Goal: Transaction & Acquisition: Purchase product/service

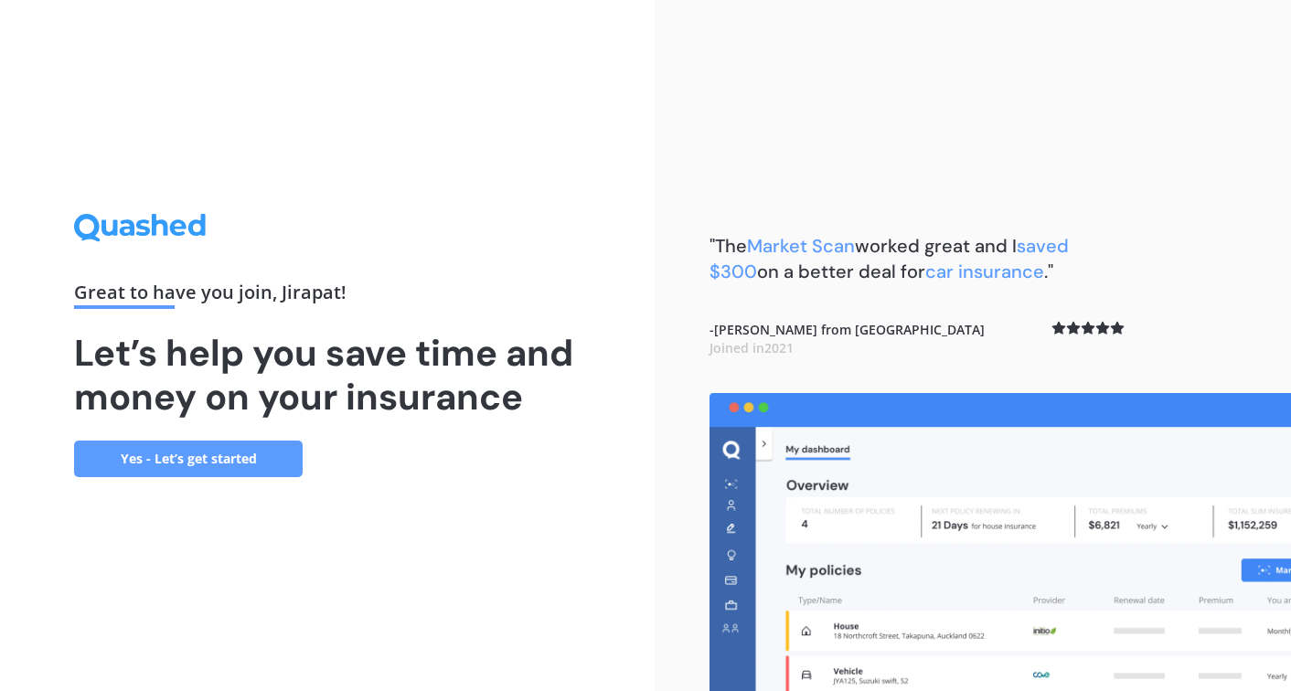
click at [273, 461] on link "Yes - Let’s get started" at bounding box center [188, 459] width 229 height 37
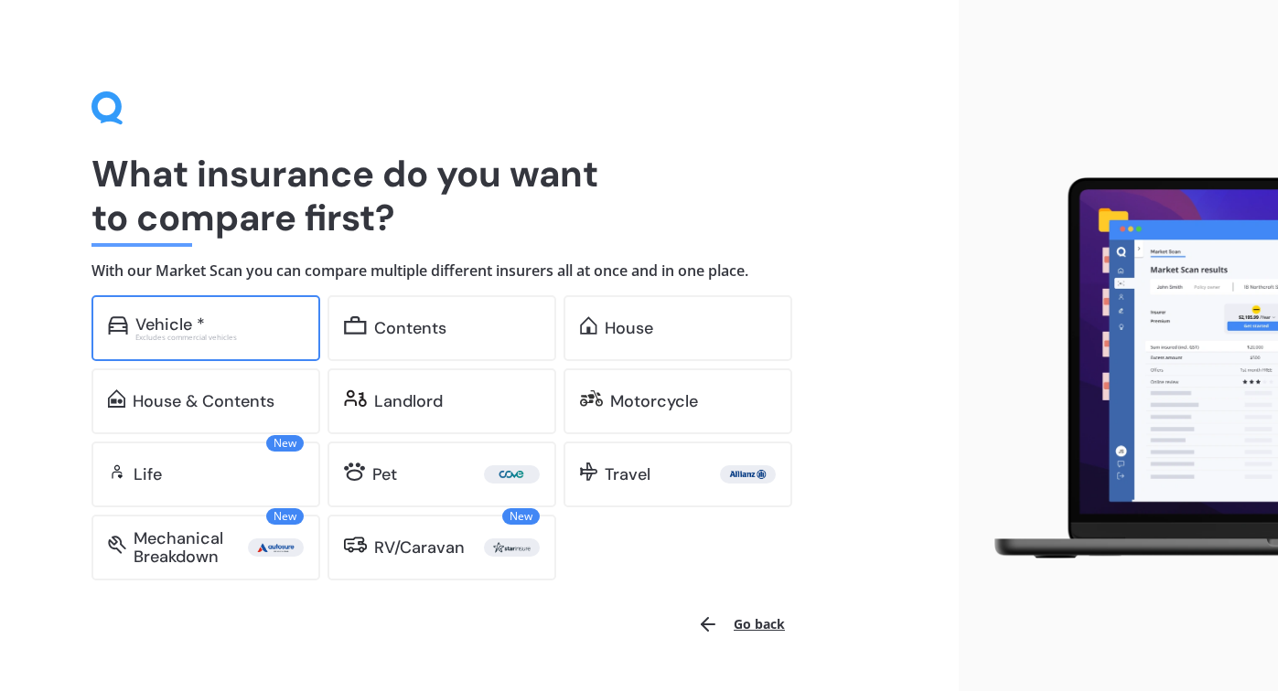
click at [243, 340] on div "Vehicle * Excludes commercial vehicles" at bounding box center [205, 328] width 229 height 66
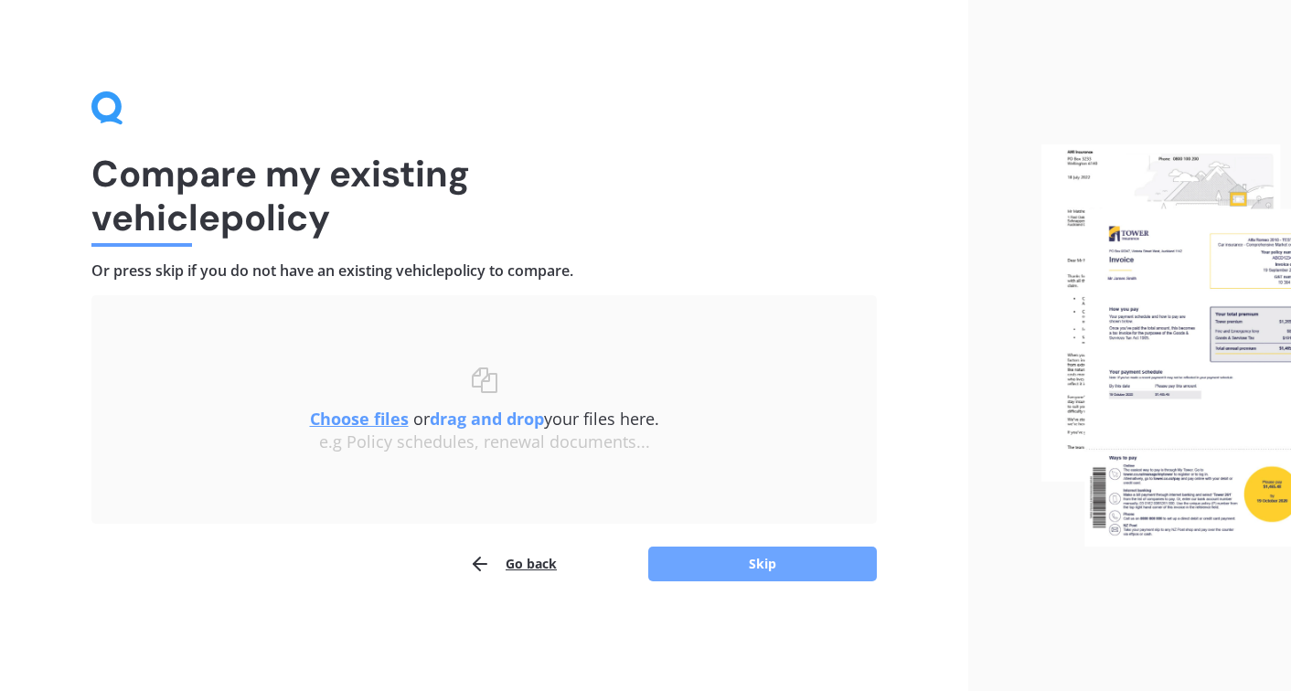
click at [781, 562] on button "Skip" at bounding box center [762, 564] width 229 height 35
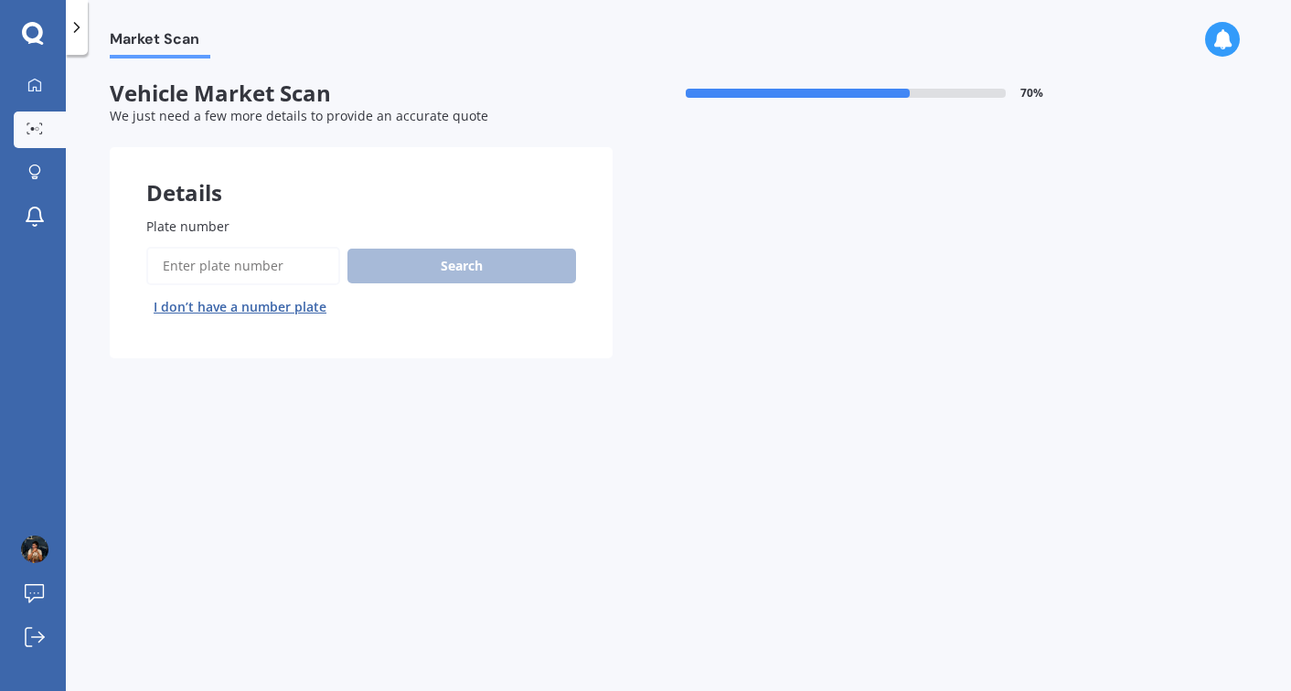
click at [262, 250] on input "Plate number" at bounding box center [243, 266] width 194 height 38
click at [262, 255] on input "Plate number" at bounding box center [243, 266] width 194 height 38
type input "NGY854"
click at [422, 256] on button "Search" at bounding box center [462, 266] width 229 height 35
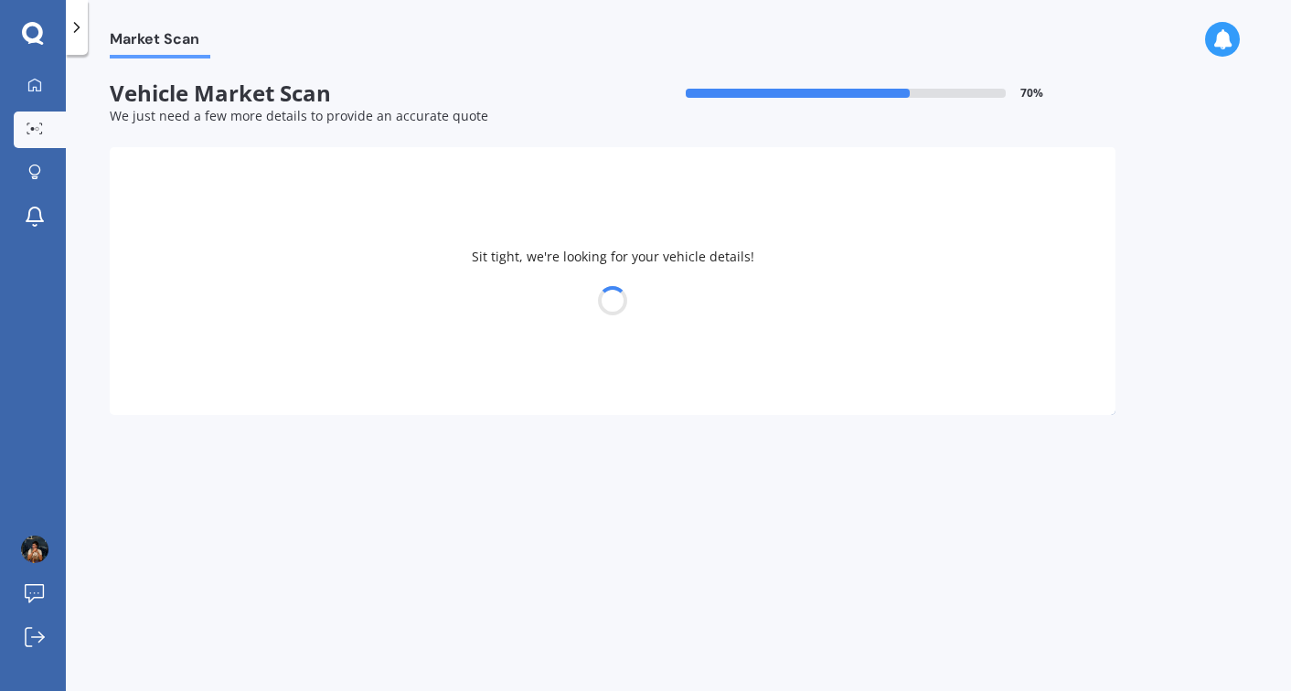
select select "AUDI"
select select "A5"
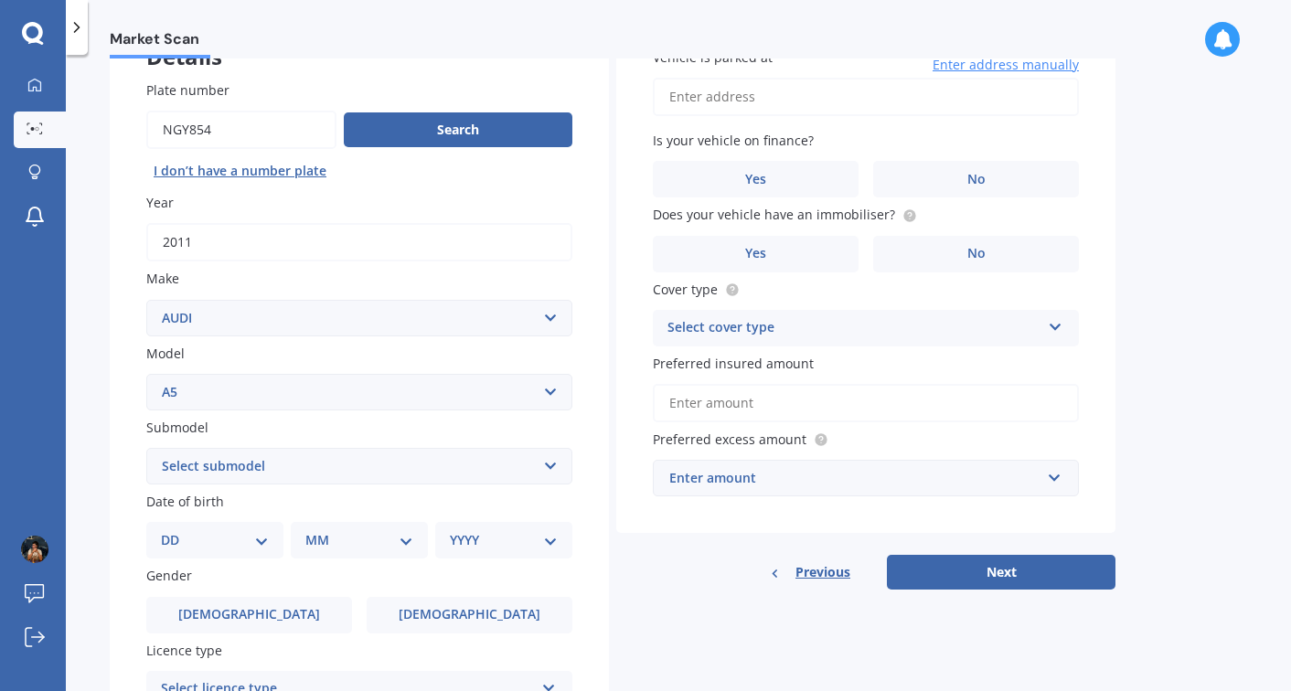
scroll to position [152, 0]
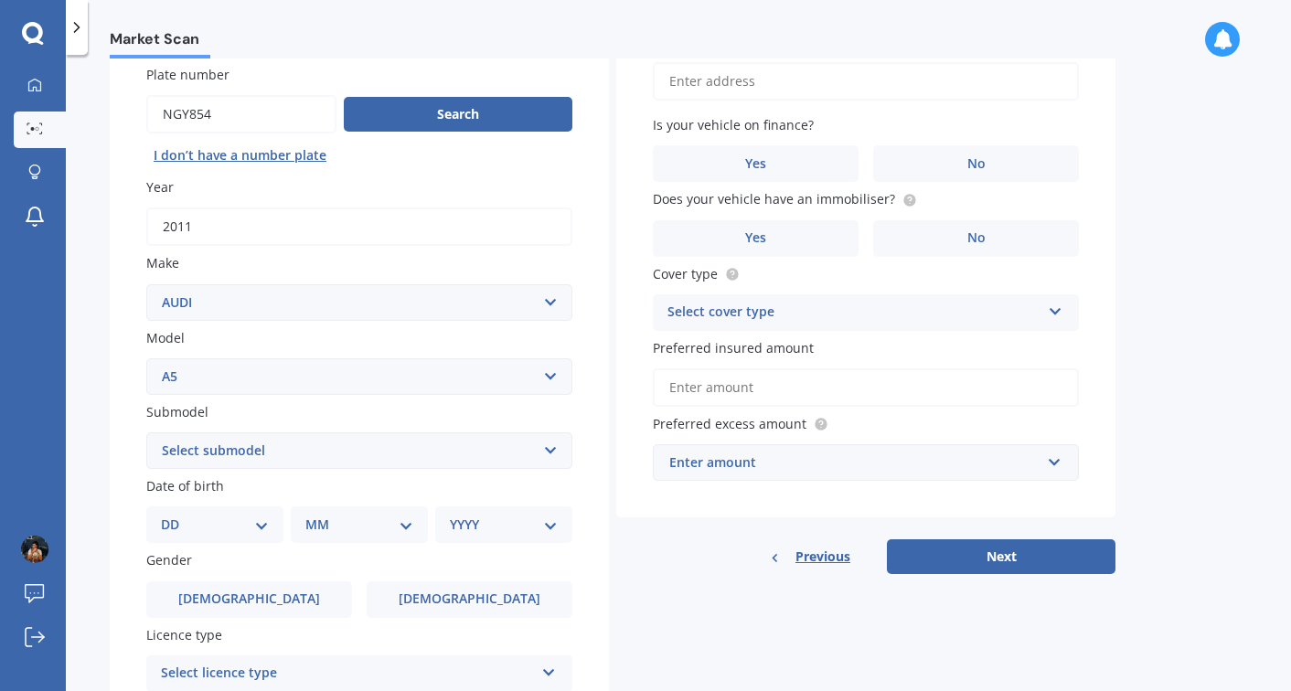
click at [416, 452] on select "Select submodel 4WD Turbo All" at bounding box center [359, 451] width 426 height 37
select select "4WD TURBO"
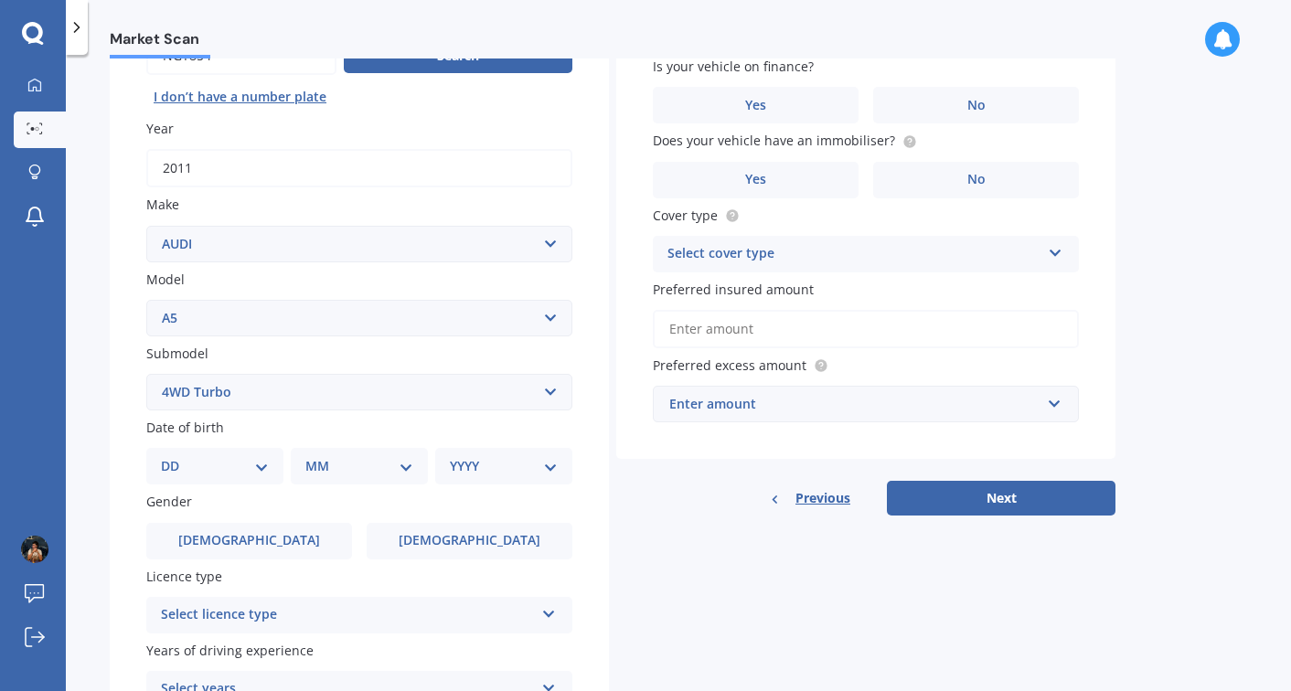
scroll to position [231, 0]
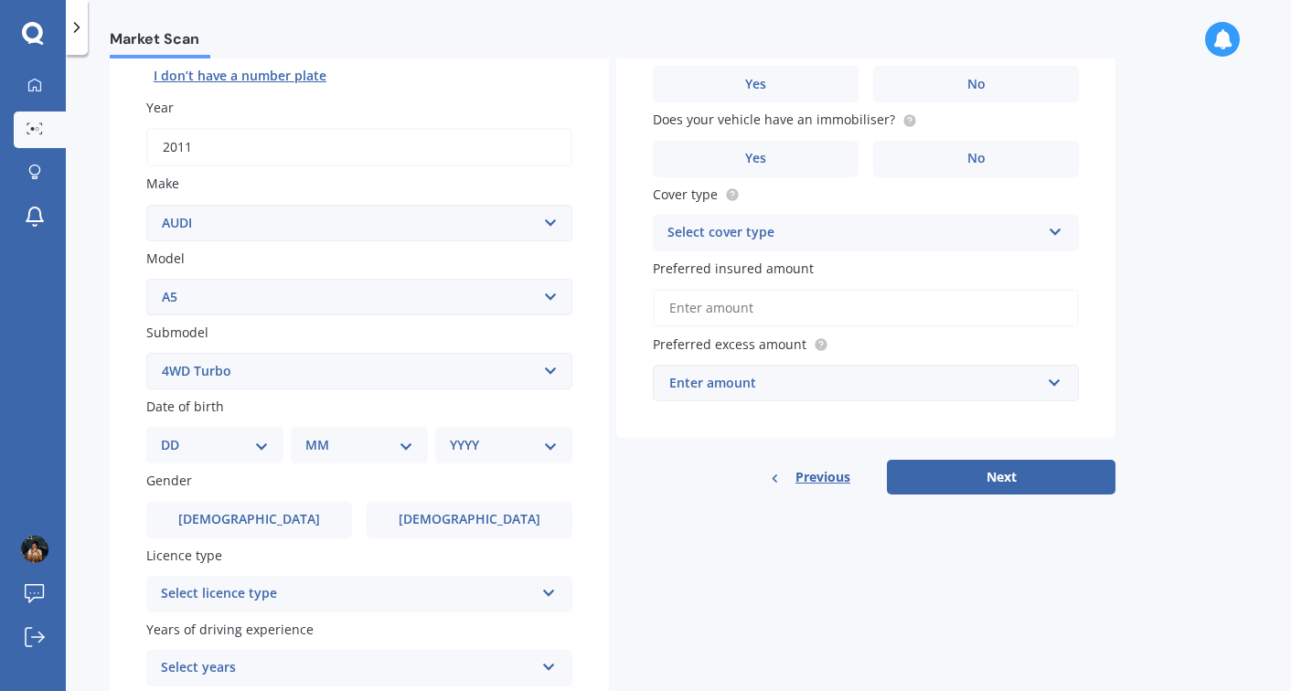
click at [223, 452] on select "DD 01 02 03 04 05 06 07 08 09 10 11 12 13 14 15 16 17 18 19 20 21 22 23 24 25 2…" at bounding box center [215, 445] width 108 height 20
select select "16"
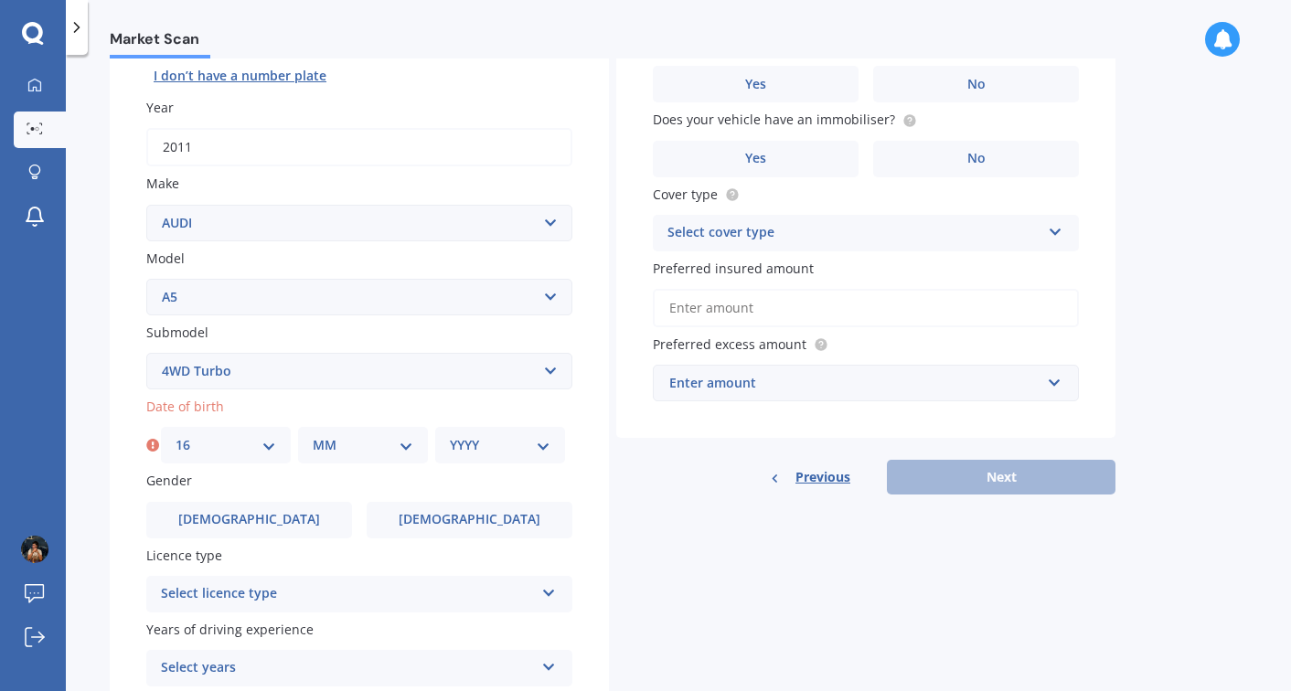
click at [330, 451] on select "MM 01 02 03 04 05 06 07 08 09 10 11 12" at bounding box center [363, 445] width 101 height 20
select select "12"
click at [491, 471] on div "Plate number Search I don’t have a number plate Year 2011 Make Select make AC A…" at bounding box center [359, 374] width 499 height 850
click at [497, 455] on select "YYYY 2025 2024 2023 2022 2021 2020 2019 2018 2017 2016 2015 2014 2013 2012 2011…" at bounding box center [500, 445] width 101 height 20
select select "2004"
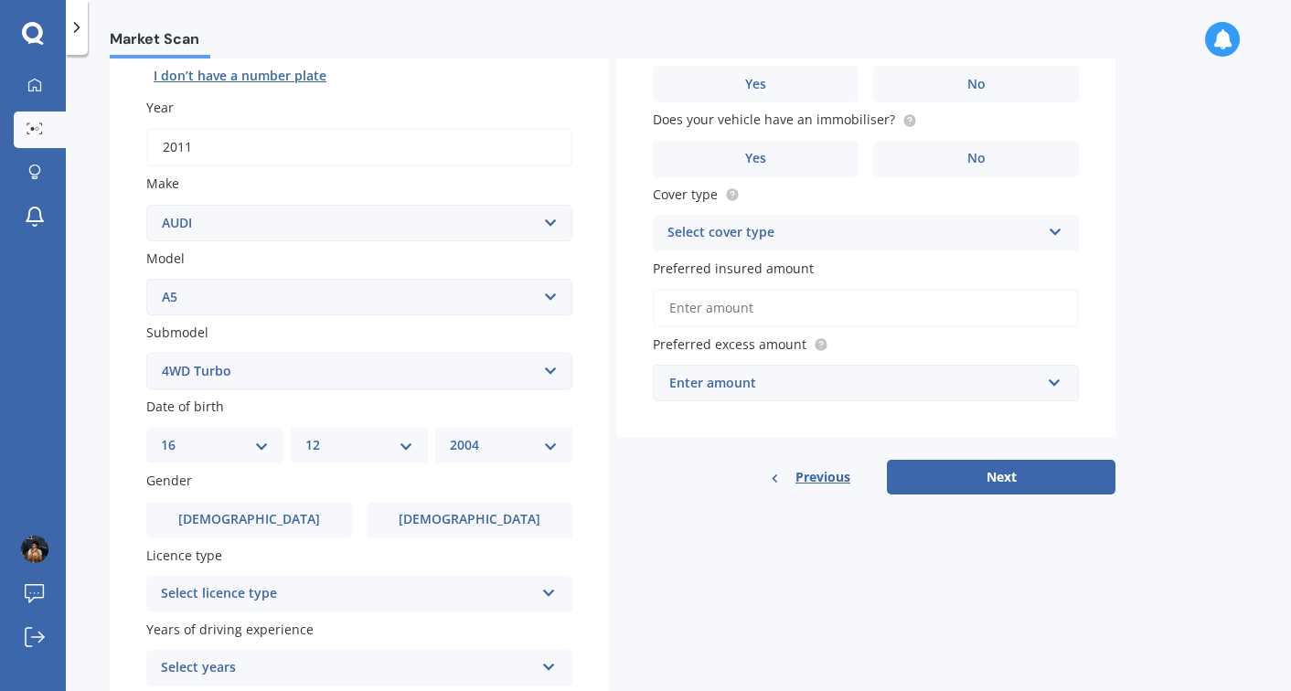
click at [286, 552] on label "Licence type" at bounding box center [355, 555] width 419 height 19
click at [286, 543] on div "Plate number Search I don’t have a number plate Year 2011 Make Select make AC A…" at bounding box center [359, 374] width 499 height 850
click at [290, 539] on label "Male" at bounding box center [249, 520] width 206 height 37
click at [0, 0] on input "Male" at bounding box center [0, 0] width 0 height 0
click at [295, 605] on div "Select licence type" at bounding box center [347, 594] width 373 height 22
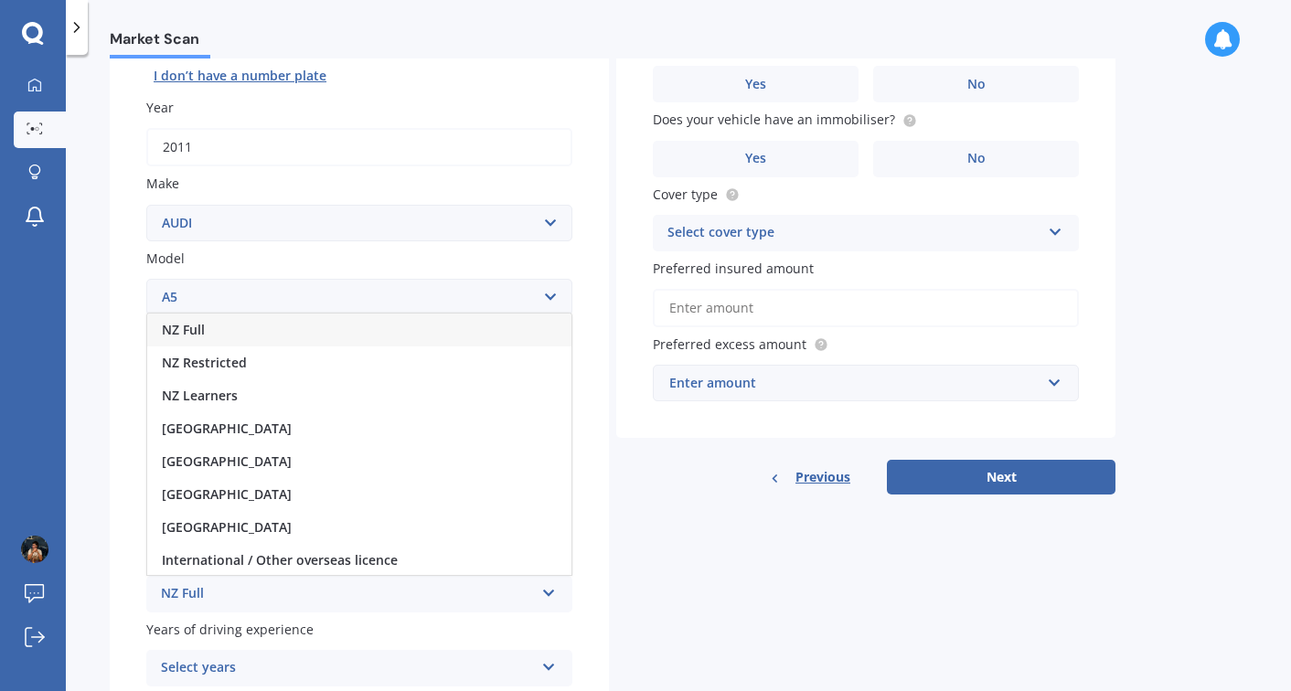
click at [314, 337] on div "NZ Full" at bounding box center [359, 330] width 424 height 33
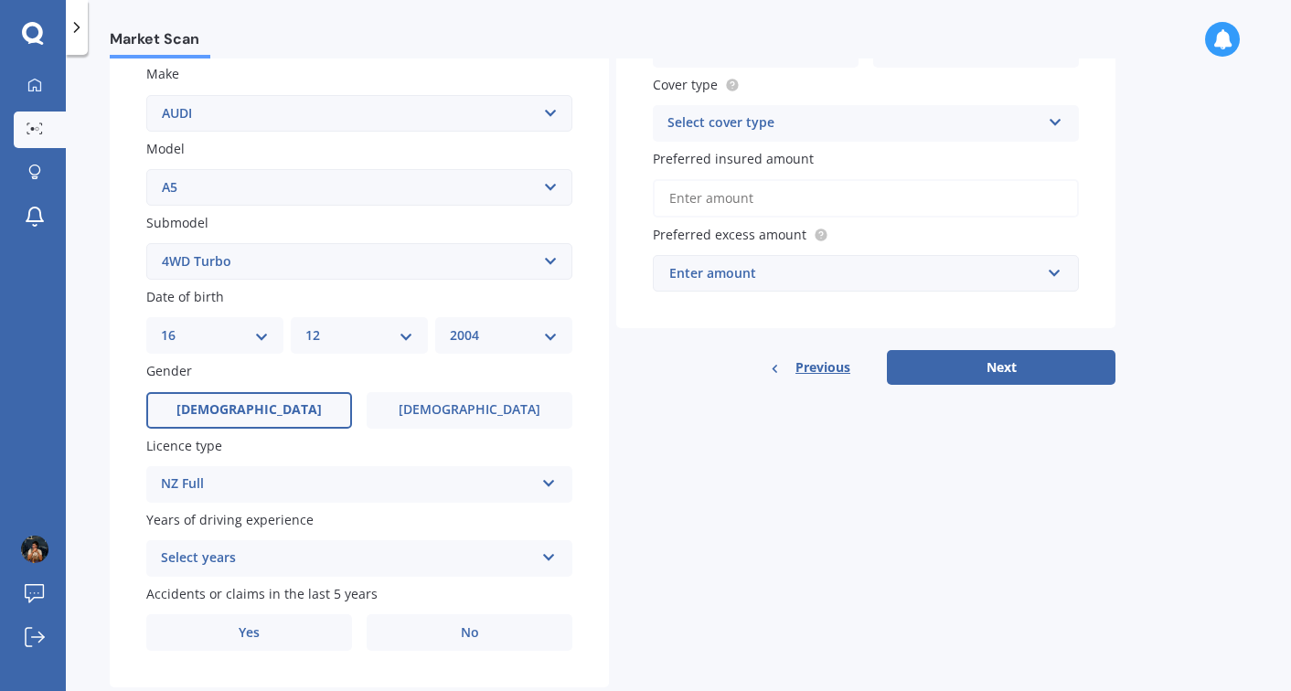
scroll to position [353, 0]
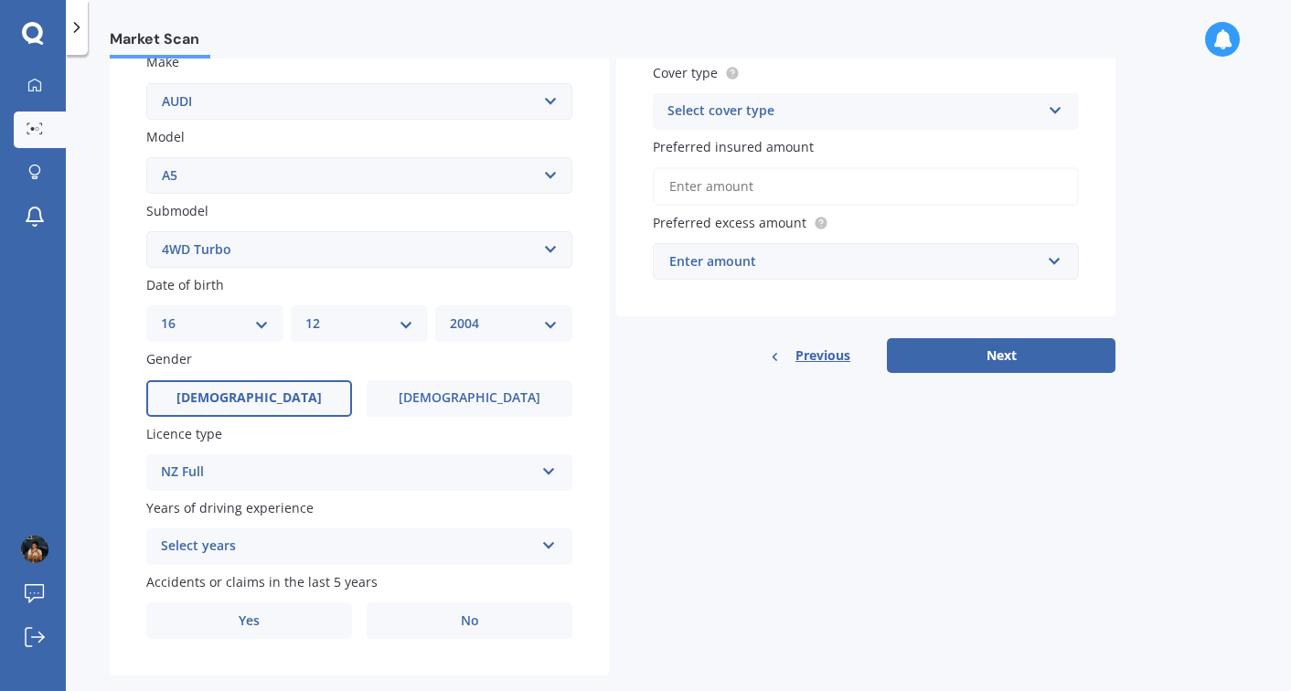
click at [380, 558] on div "Select years" at bounding box center [347, 547] width 373 height 22
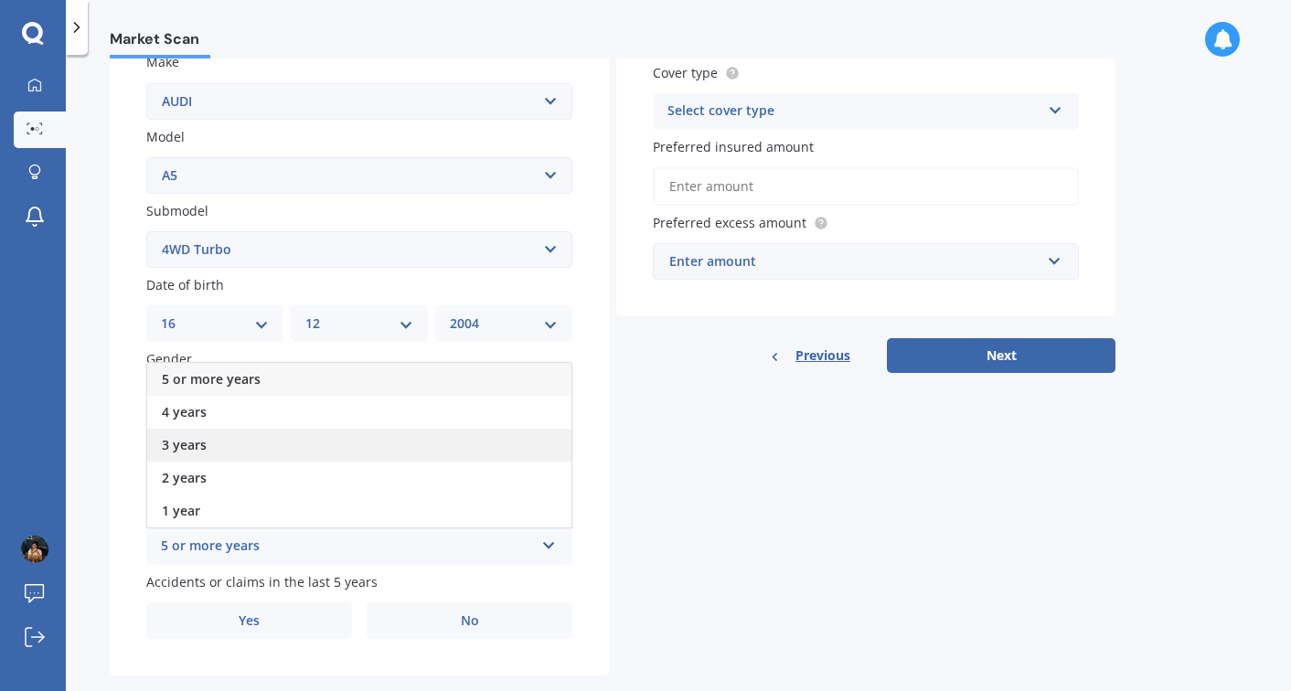
click at [338, 453] on div "3 years" at bounding box center [359, 445] width 424 height 33
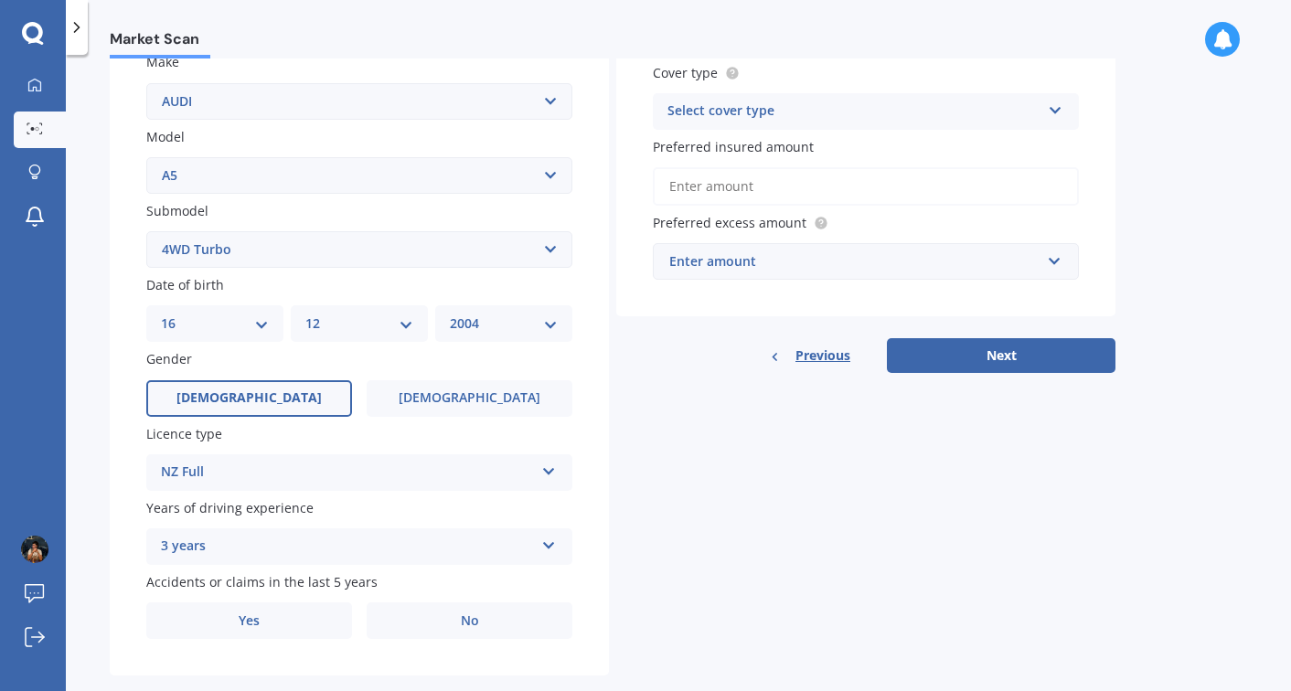
scroll to position [390, 0]
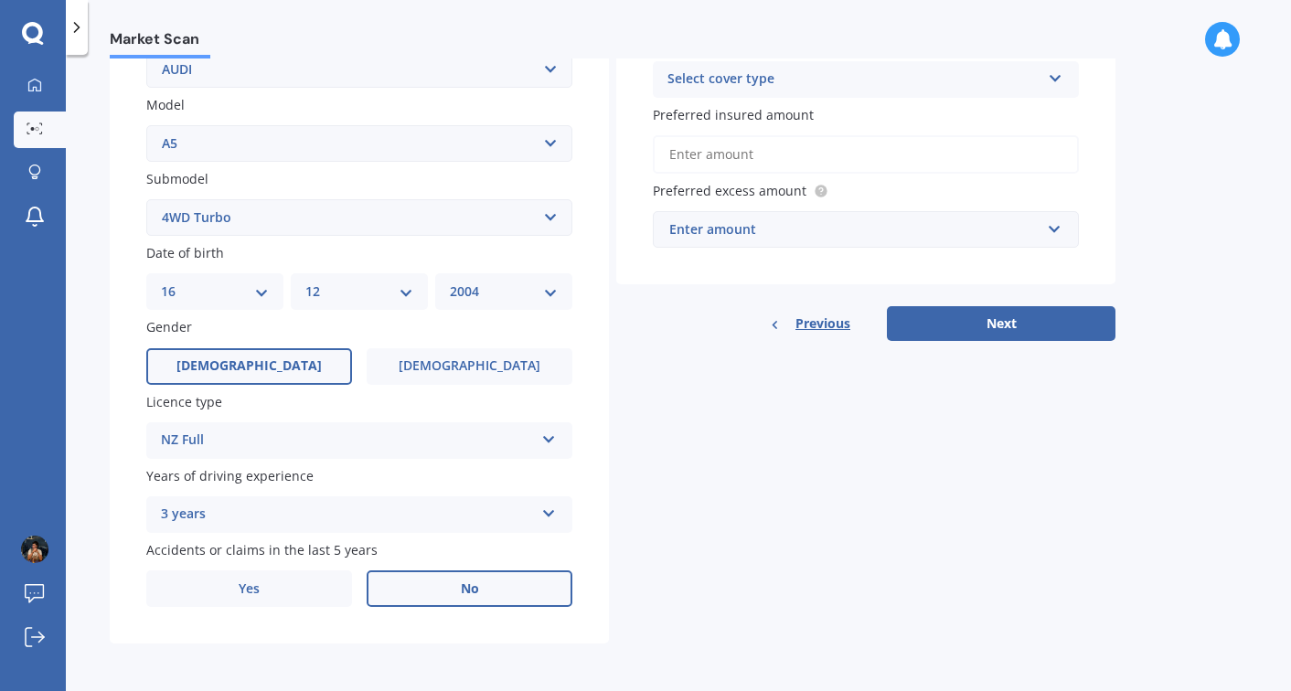
click at [389, 594] on label "No" at bounding box center [470, 589] width 206 height 37
click at [0, 0] on input "No" at bounding box center [0, 0] width 0 height 0
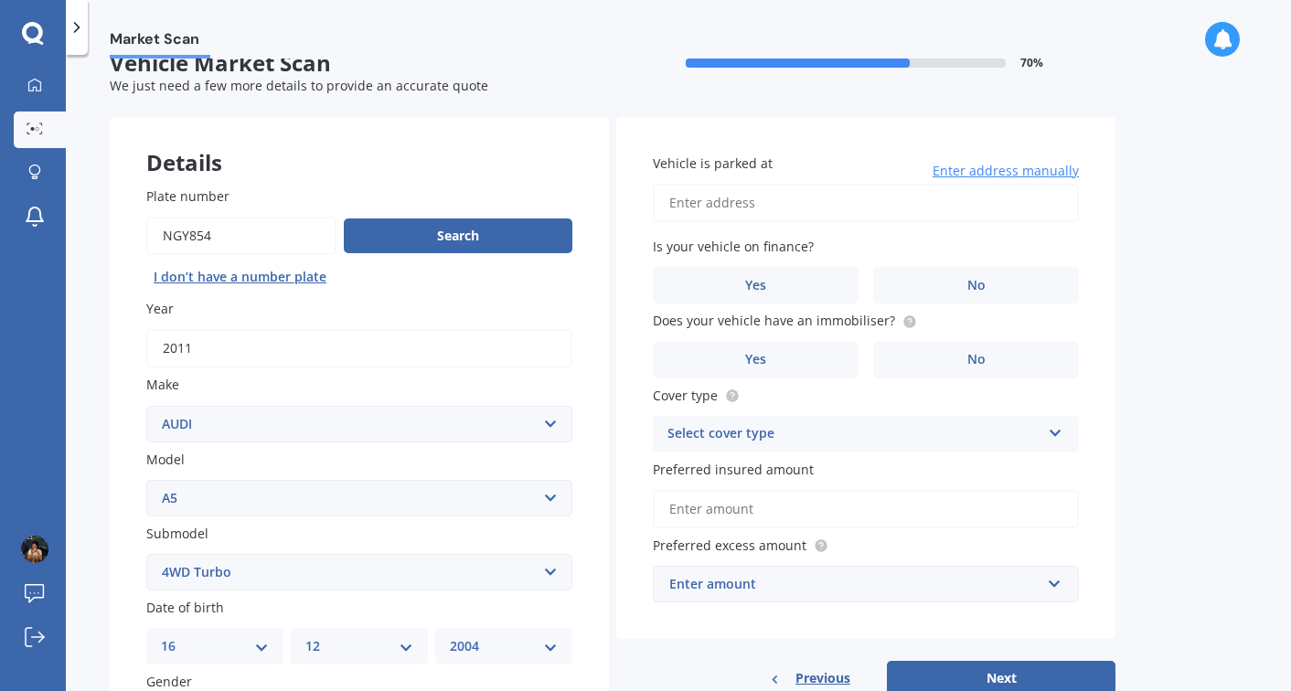
scroll to position [0, 0]
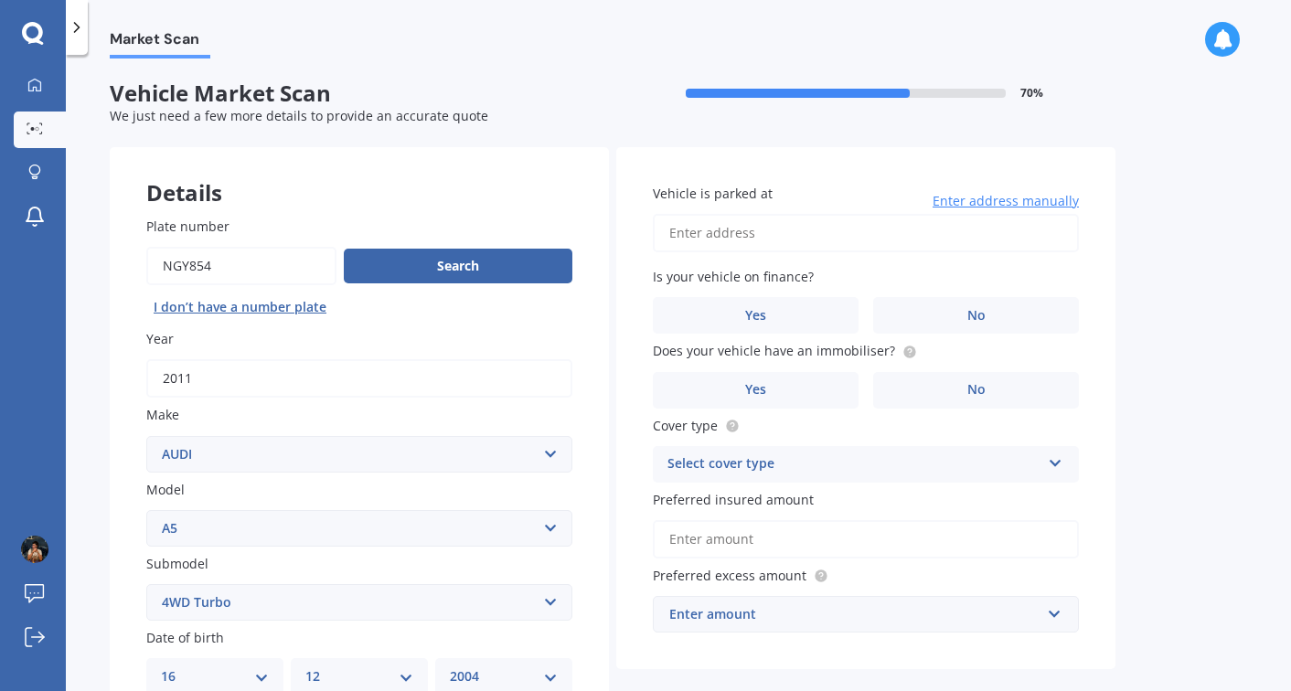
click at [772, 226] on input "Vehicle is parked at" at bounding box center [866, 233] width 426 height 38
type input "11 Union Street, Auckland Central, Auckland 1010"
click at [966, 321] on label "No" at bounding box center [976, 315] width 206 height 37
click at [0, 0] on input "No" at bounding box center [0, 0] width 0 height 0
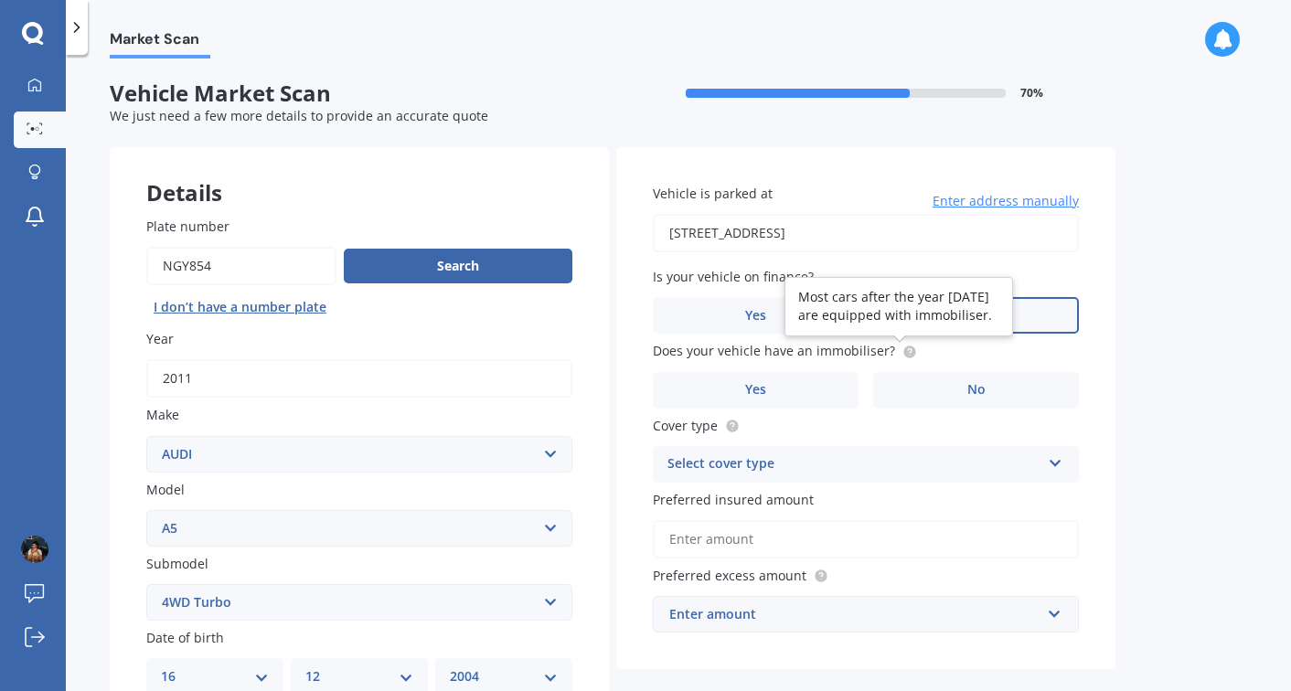
click at [905, 353] on circle at bounding box center [910, 352] width 12 height 12
click at [420, 355] on div "Year 2011" at bounding box center [359, 363] width 426 height 69
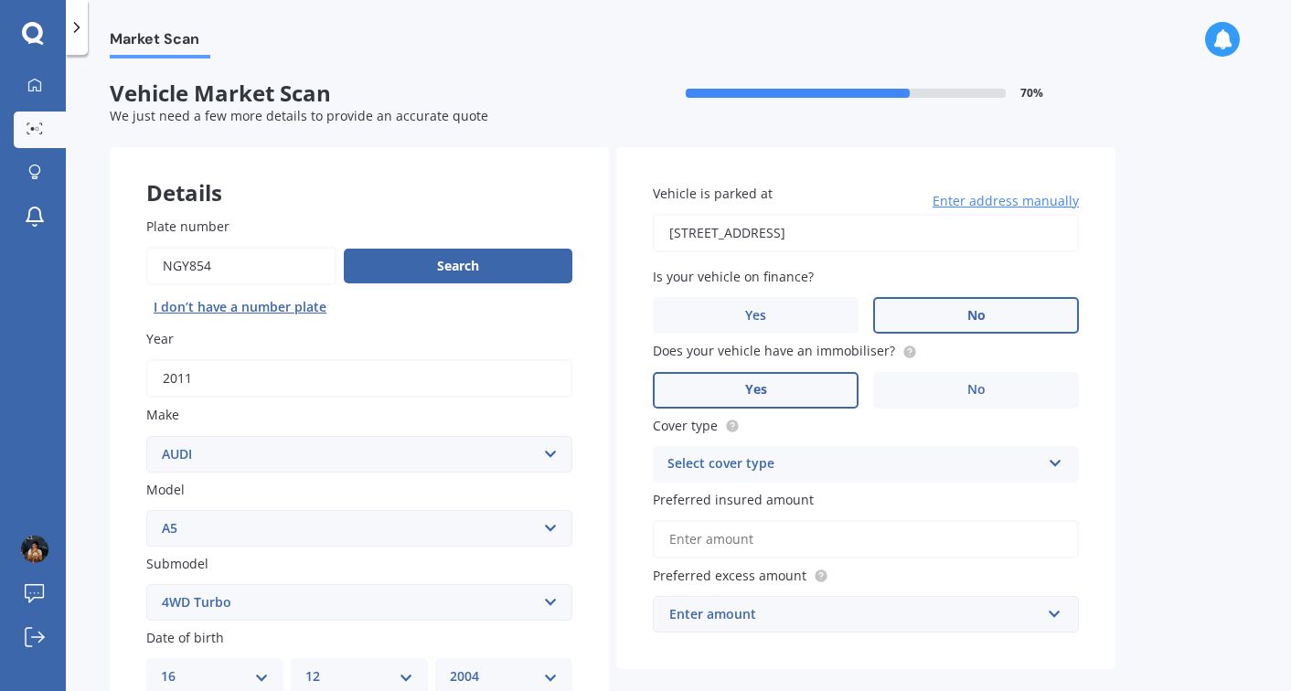
click at [818, 390] on label "Yes" at bounding box center [756, 390] width 206 height 37
click at [0, 0] on input "Yes" at bounding box center [0, 0] width 0 height 0
click at [861, 467] on div "Select cover type" at bounding box center [854, 465] width 373 height 22
click at [883, 499] on div "Comprehensive" at bounding box center [866, 500] width 424 height 33
click at [931, 545] on input "Preferred insured amount" at bounding box center [866, 539] width 426 height 38
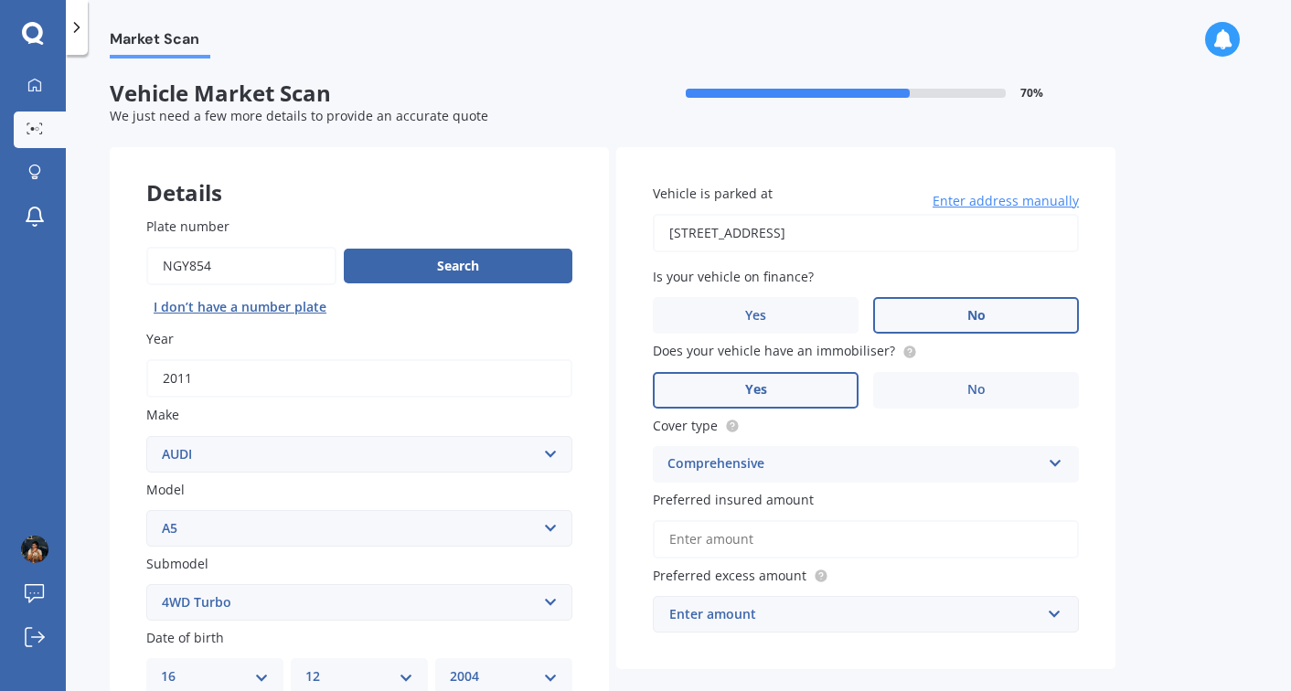
click at [813, 623] on div "Enter amount" at bounding box center [854, 614] width 371 height 20
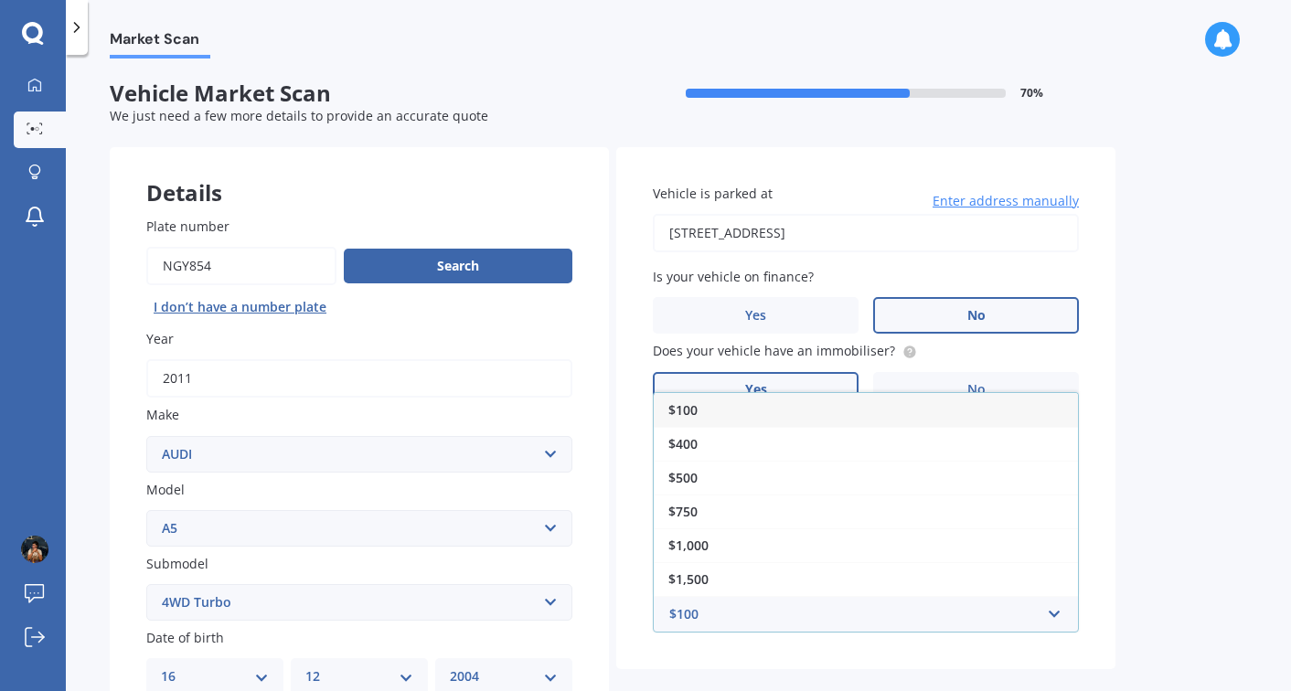
click at [969, 636] on div "Vehicle is parked at 11 Union Street, Auckland Central, Auckland 1010 Enter add…" at bounding box center [865, 408] width 499 height 523
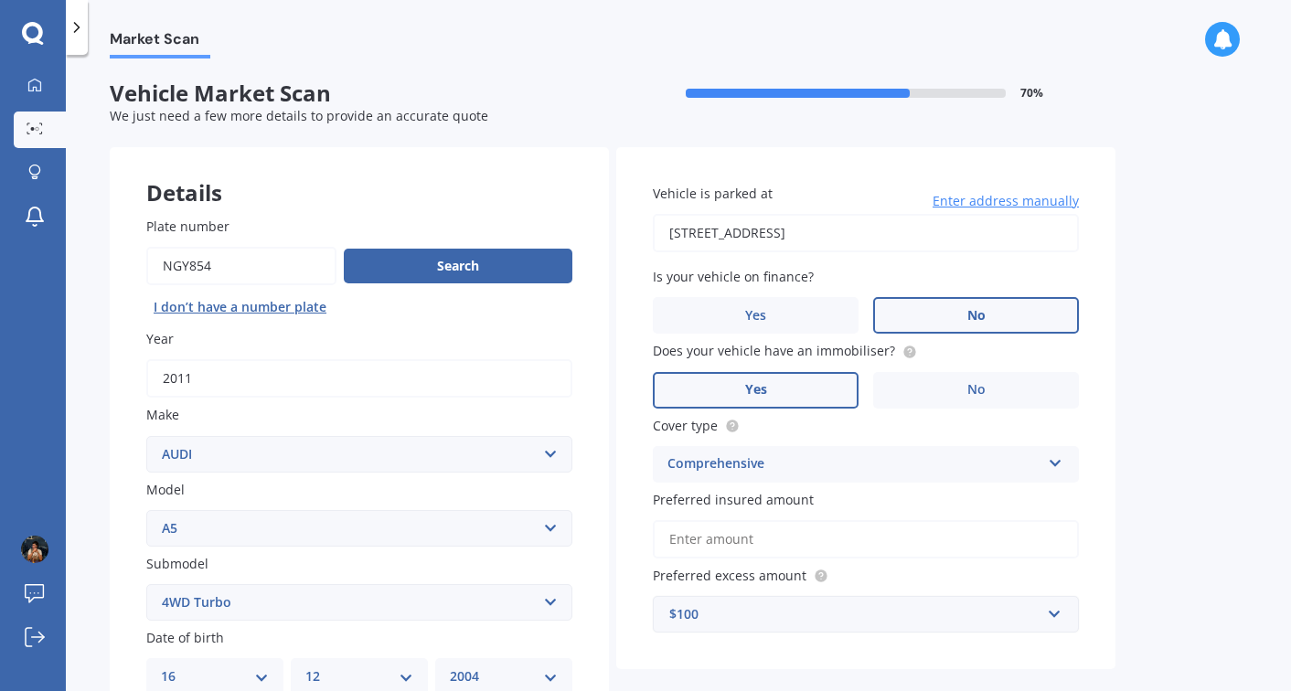
click at [453, 483] on label "Model" at bounding box center [355, 489] width 419 height 19
click at [453, 510] on select "Select model 100 200T 80 90 A1 A3 A4 A4 All Road 4WD A5 A6 A7 A8 Allroad Cabrio…" at bounding box center [359, 528] width 426 height 37
click at [365, 205] on div "Plate number Search I don’t have a number plate Year 2011 Make Select make AC A…" at bounding box center [359, 605] width 499 height 850
click at [956, 538] on input "Preferred insured amount" at bounding box center [866, 539] width 426 height 38
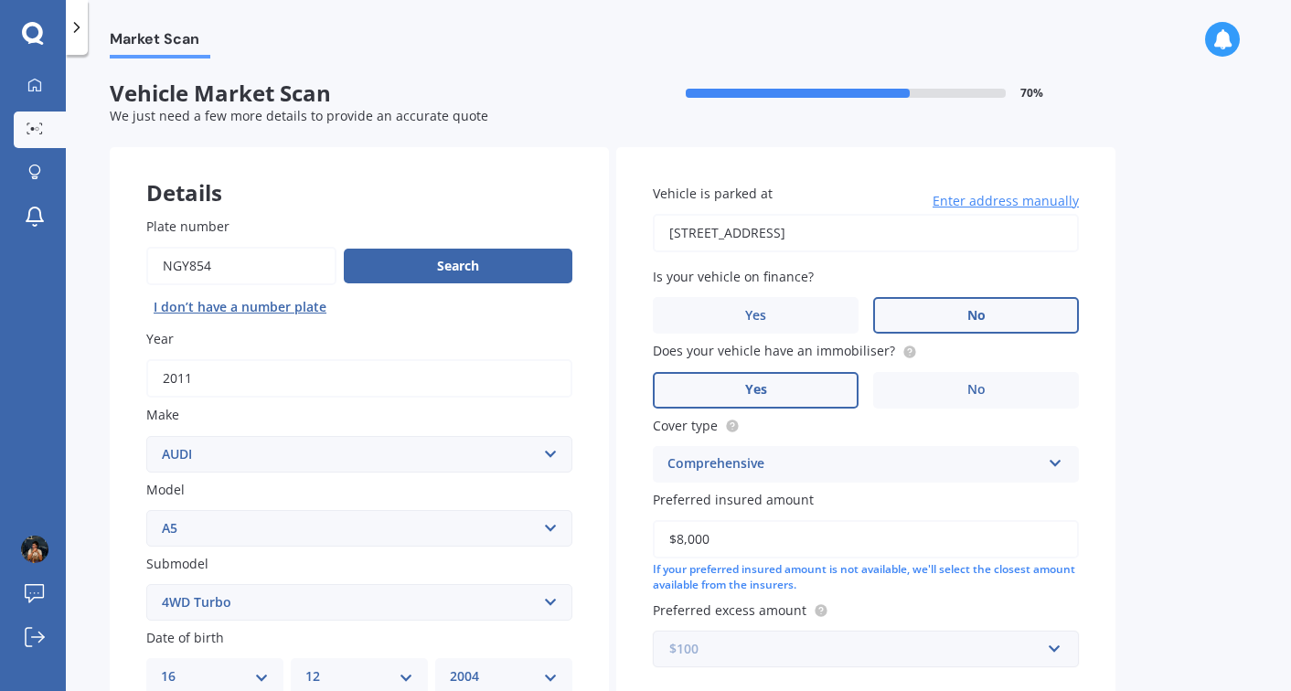
click at [977, 637] on input "text" at bounding box center [860, 649] width 410 height 35
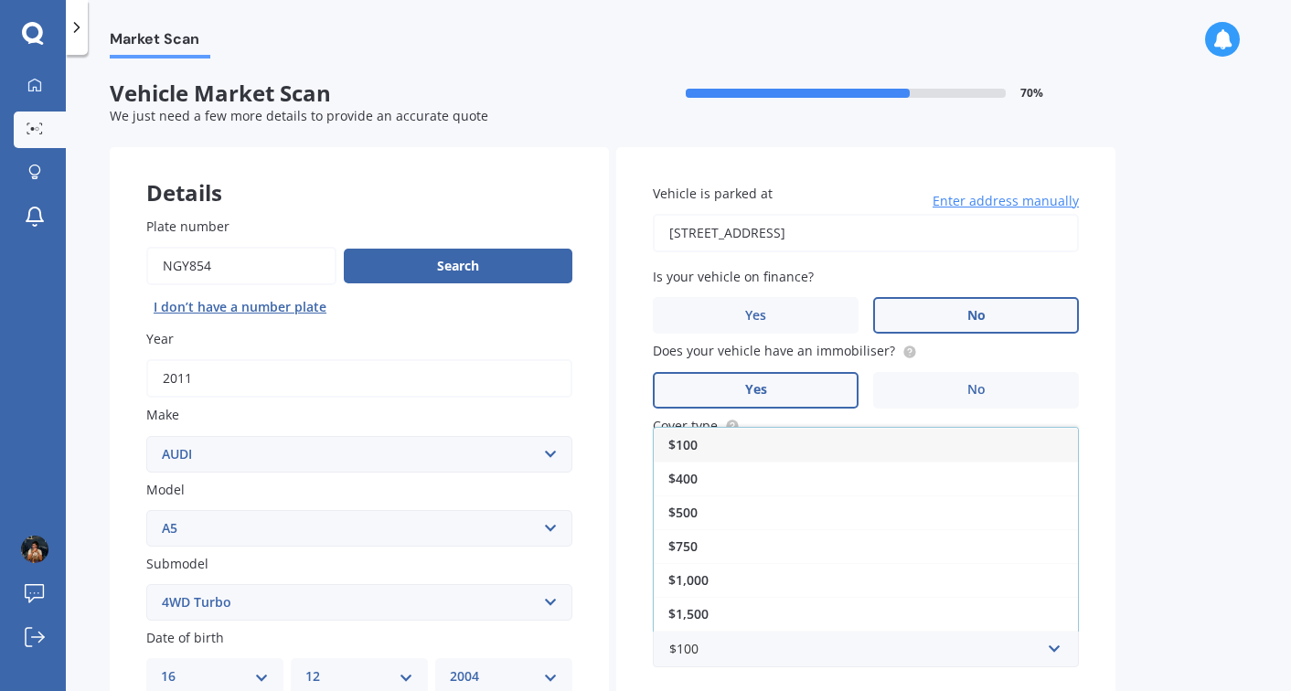
click at [446, 332] on label "Year" at bounding box center [355, 338] width 419 height 19
click at [446, 359] on input "2011" at bounding box center [359, 378] width 426 height 38
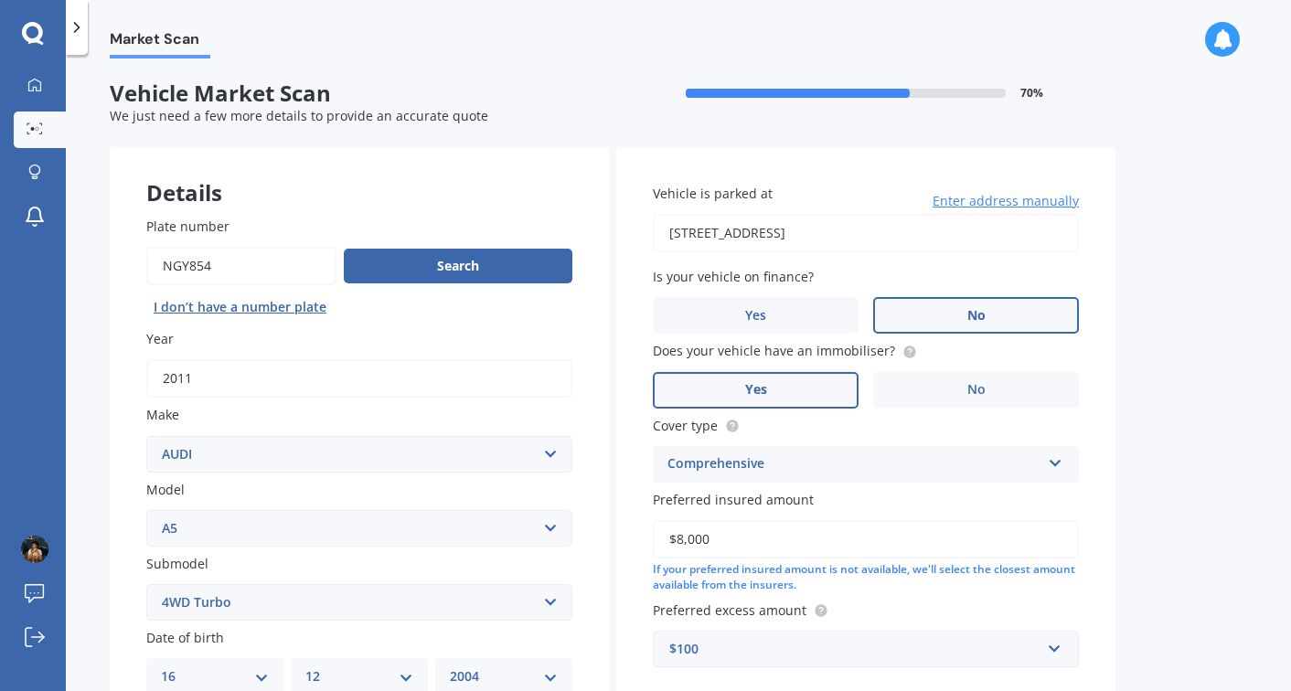
click at [719, 536] on input "$8,000" at bounding box center [866, 539] width 426 height 38
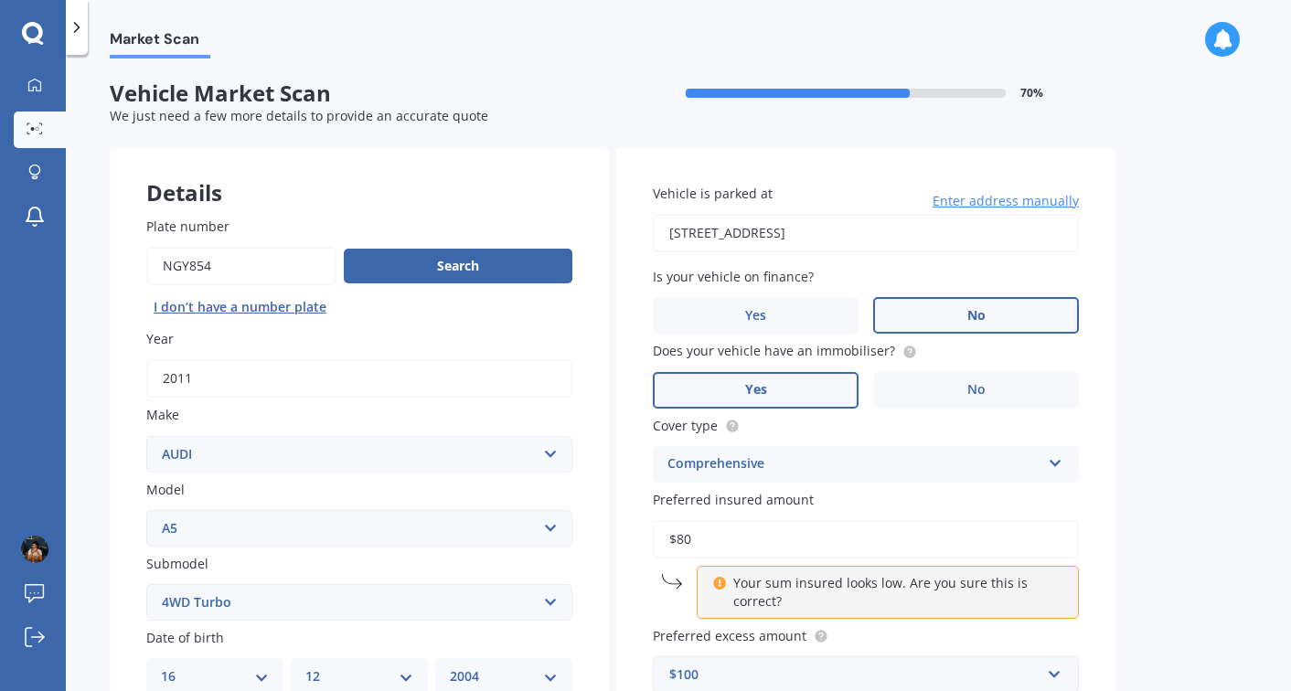
type input "$8"
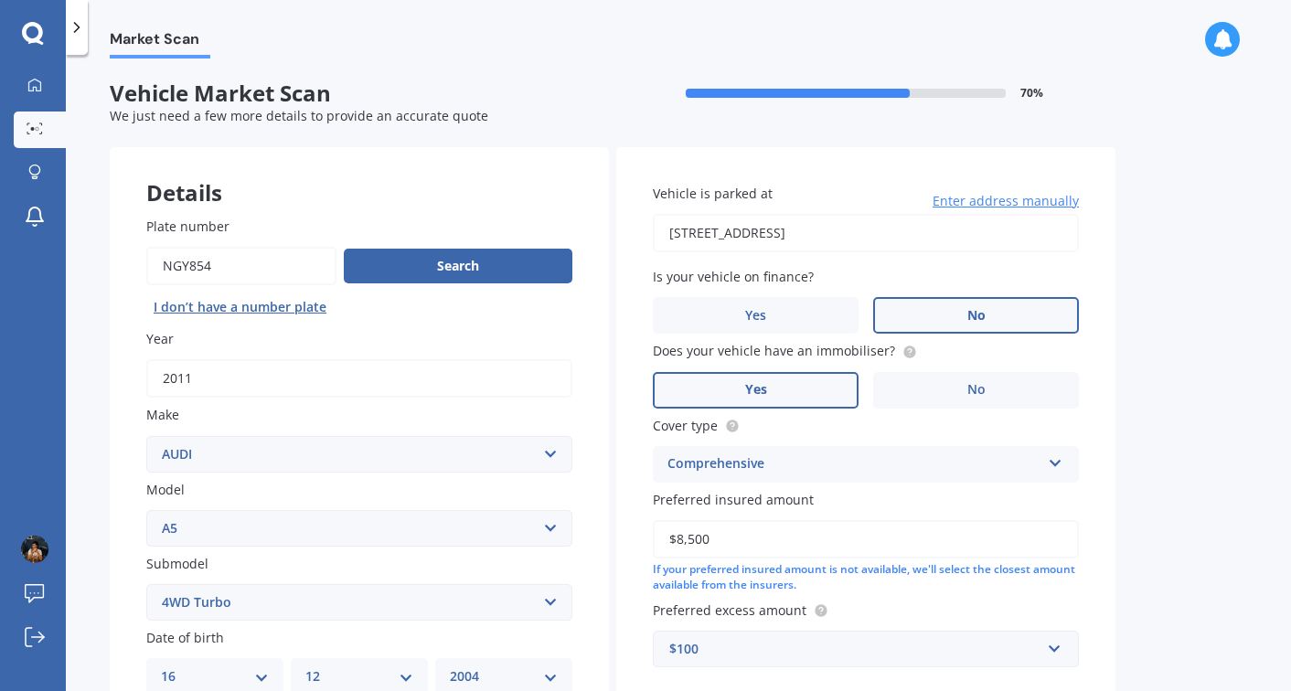
scroll to position [144, 0]
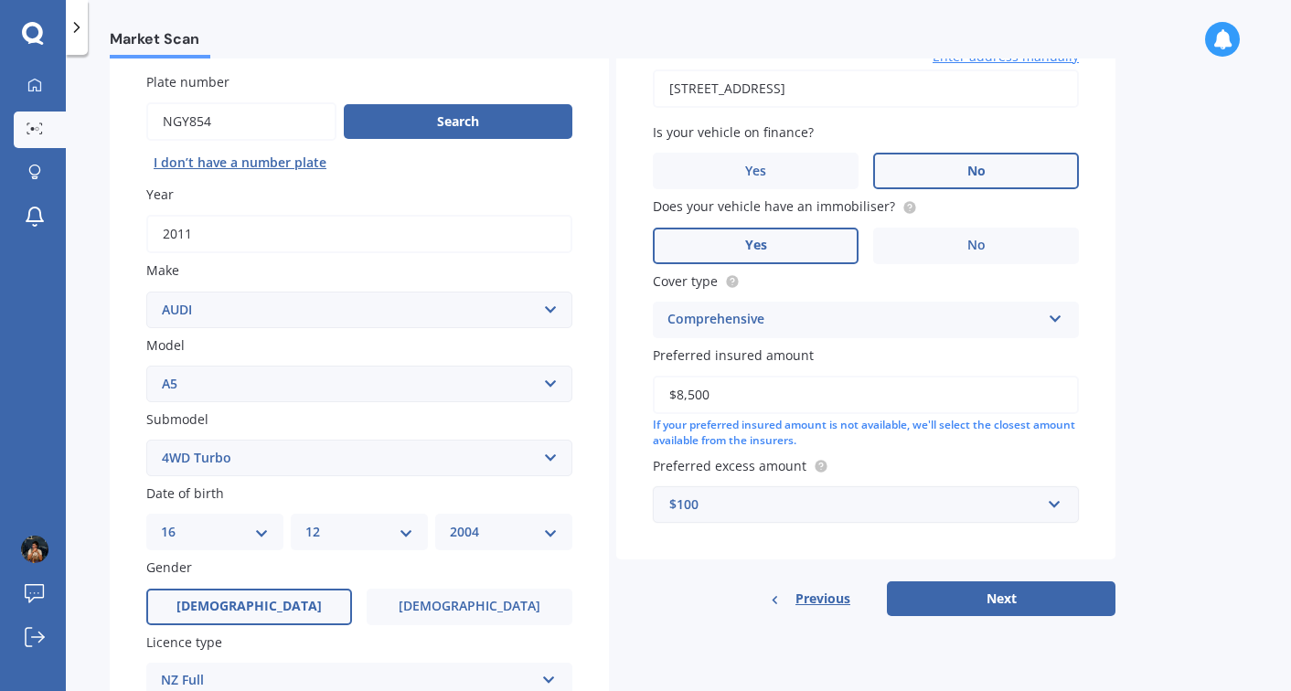
type input "$8,500"
click at [765, 508] on div "$100" at bounding box center [854, 505] width 371 height 20
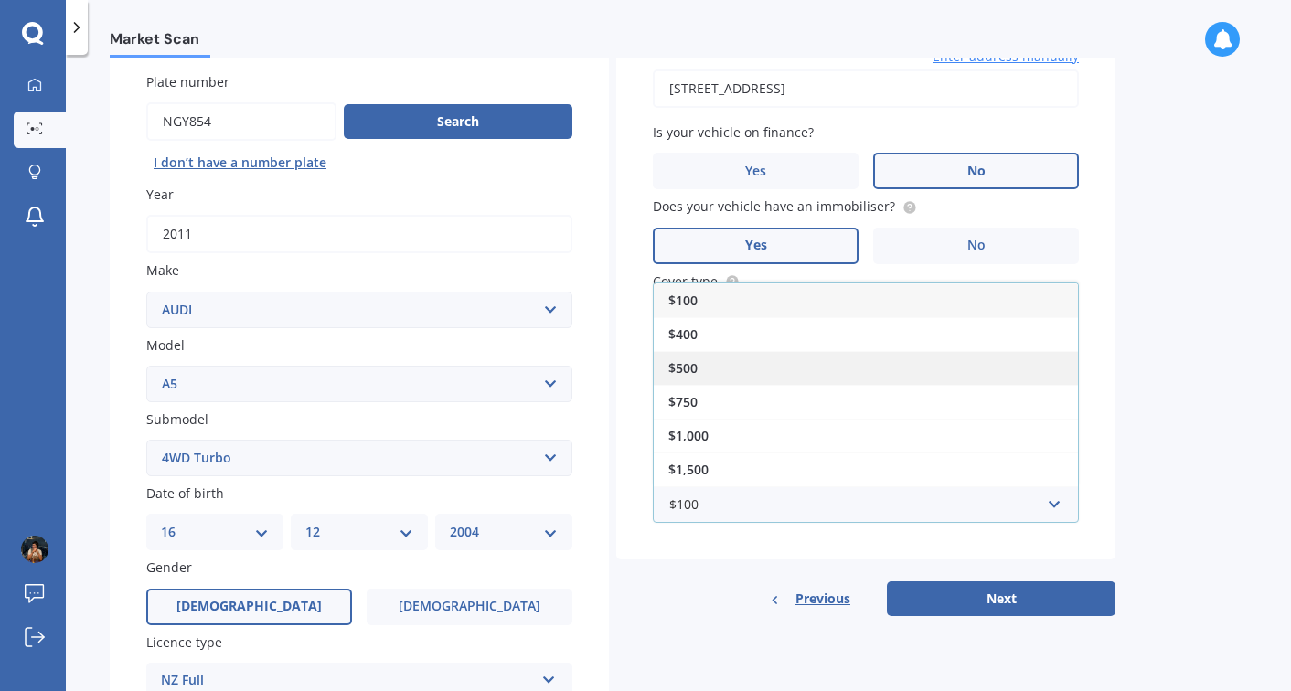
click at [766, 377] on div "$500" at bounding box center [866, 368] width 424 height 34
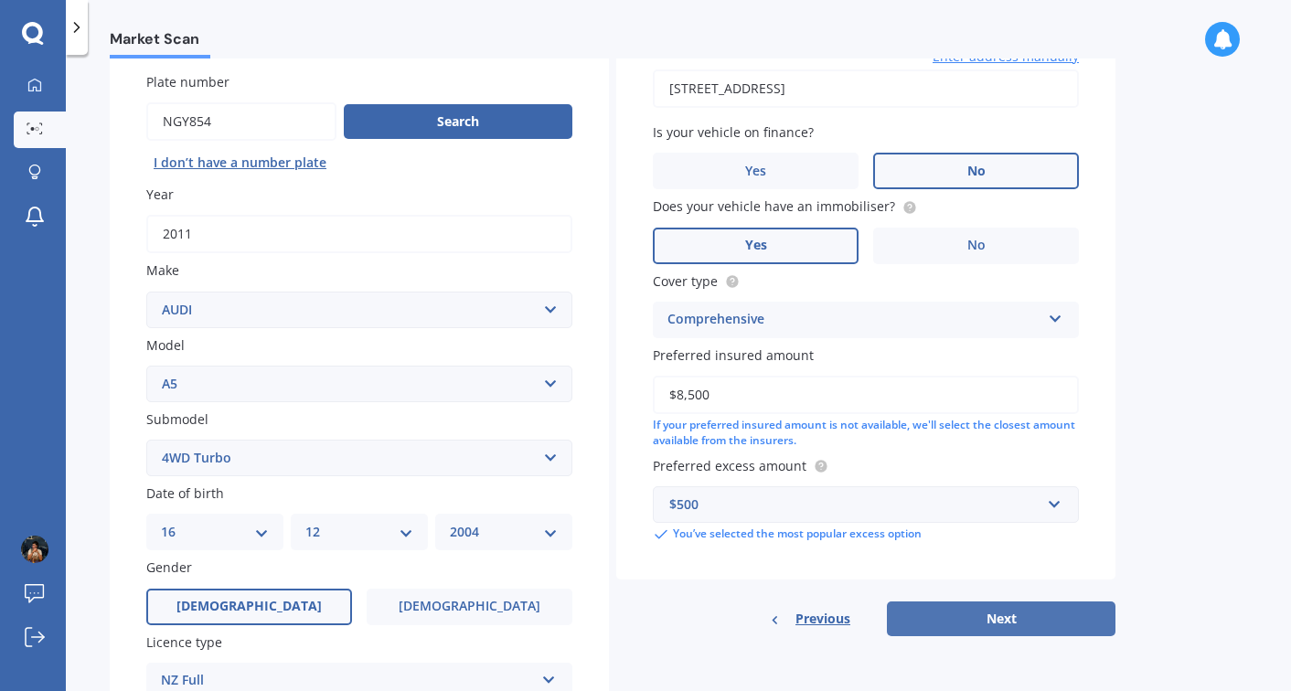
click at [934, 631] on button "Next" at bounding box center [1001, 619] width 229 height 35
select select "16"
select select "12"
select select "2004"
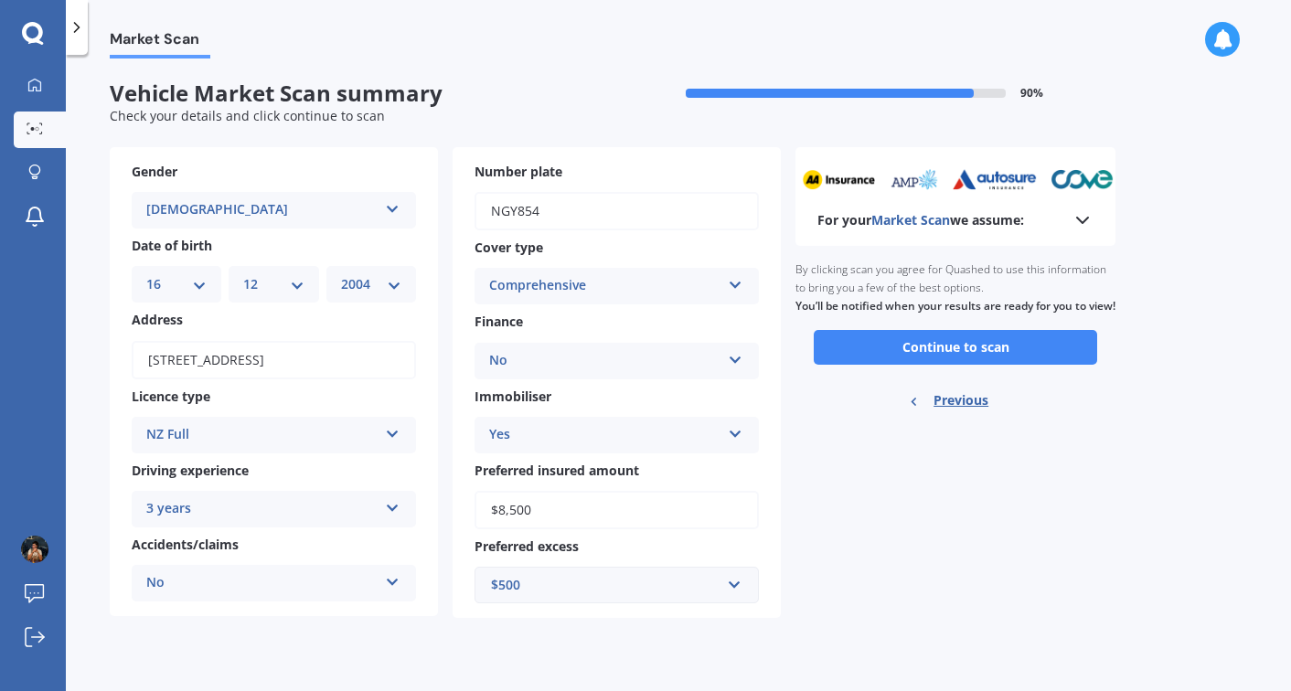
scroll to position [0, 0]
click at [899, 365] on button "Continue to scan" at bounding box center [955, 347] width 283 height 35
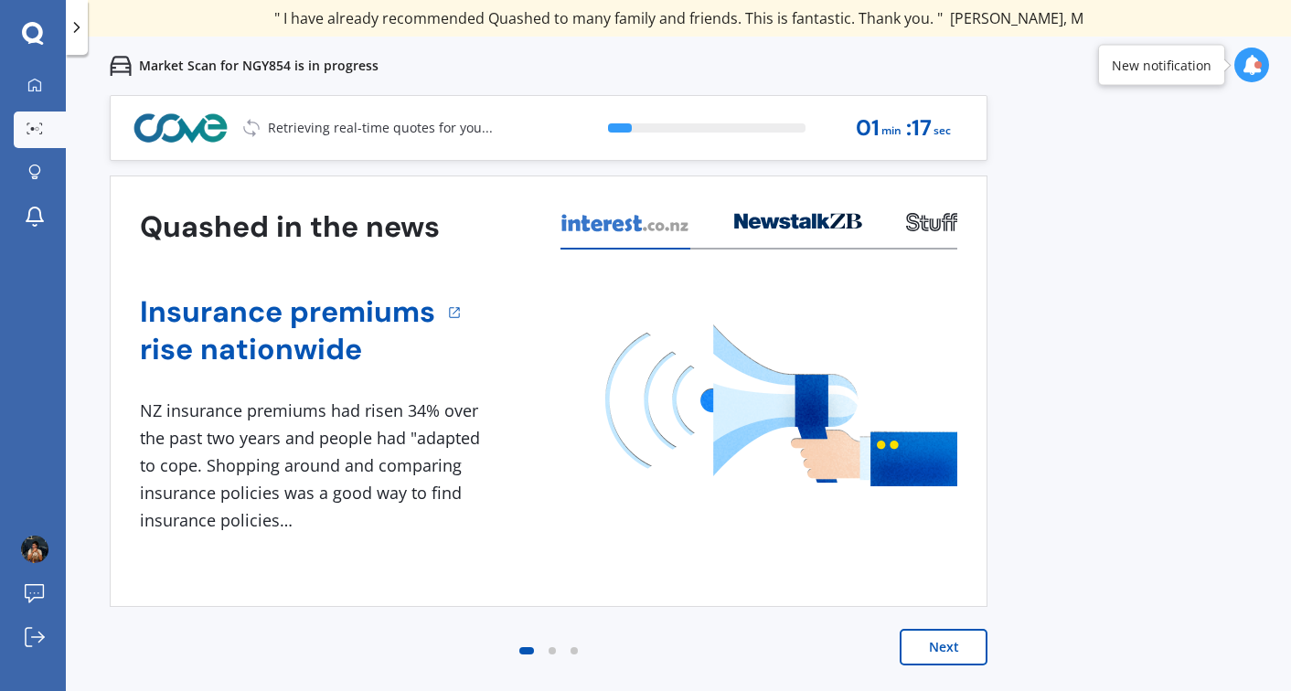
click at [960, 648] on button "Next" at bounding box center [944, 647] width 88 height 37
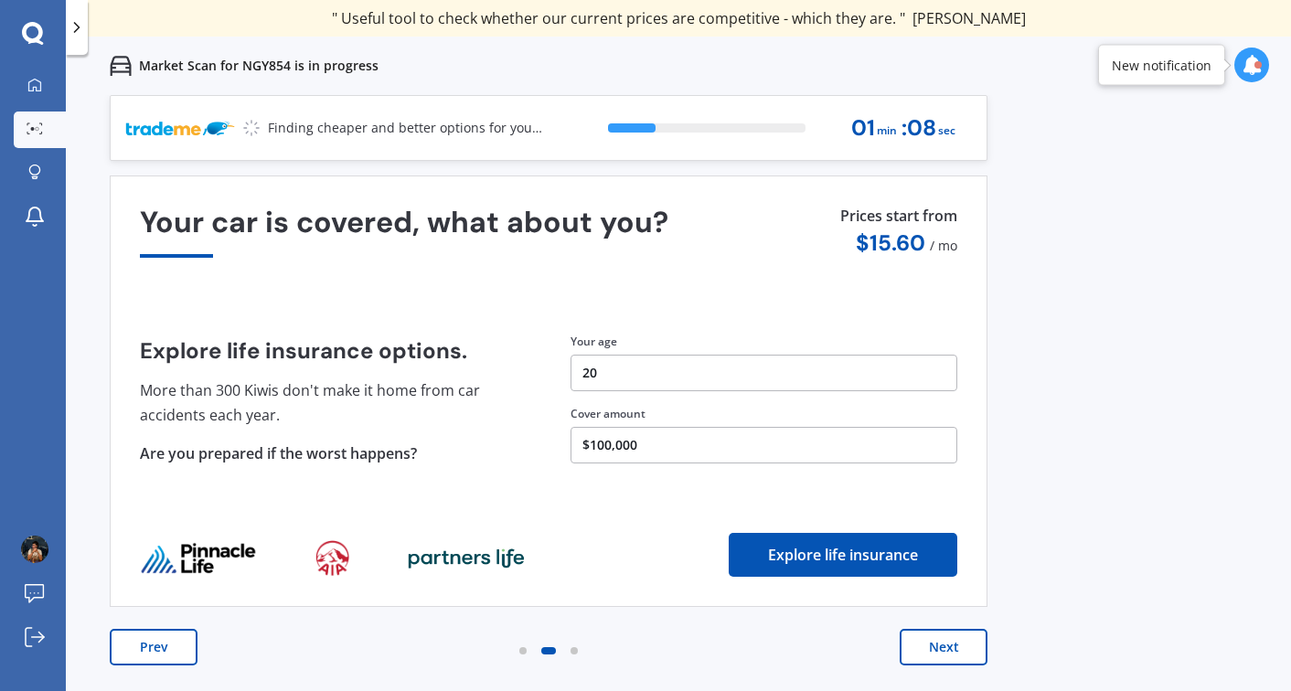
click at [960, 648] on button "Next" at bounding box center [944, 647] width 88 height 37
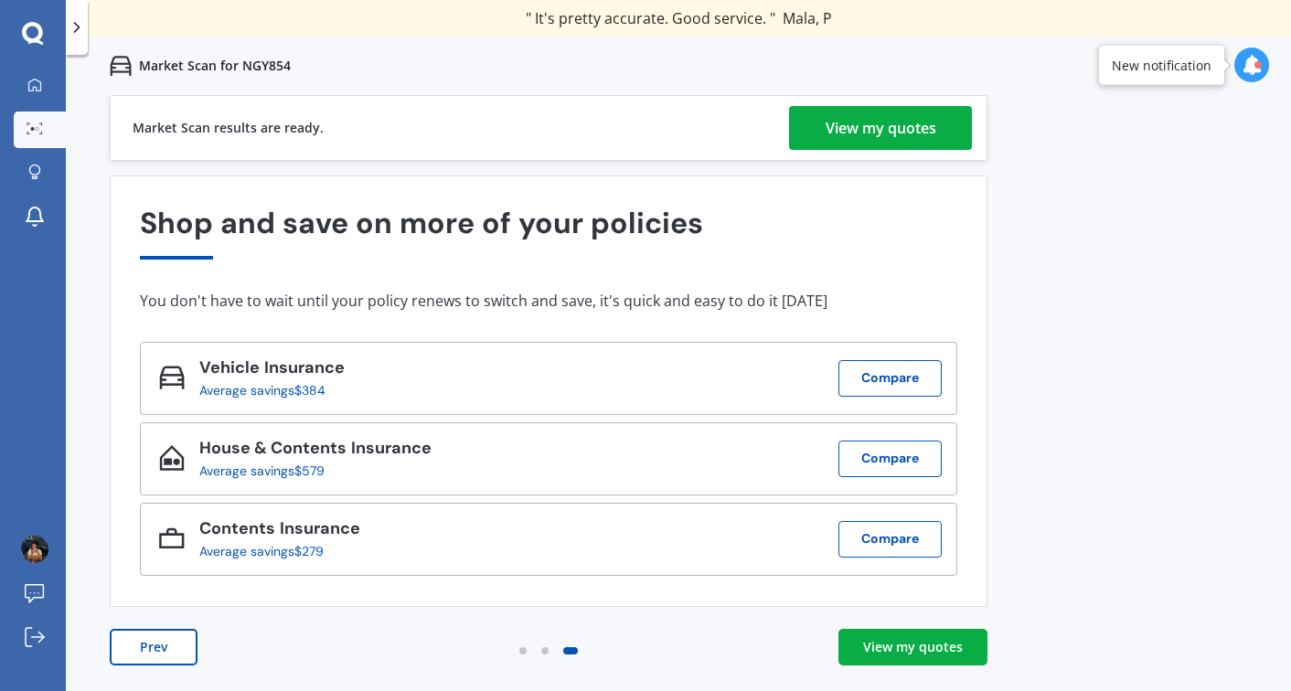
click at [893, 137] on div "View my quotes" at bounding box center [881, 128] width 111 height 44
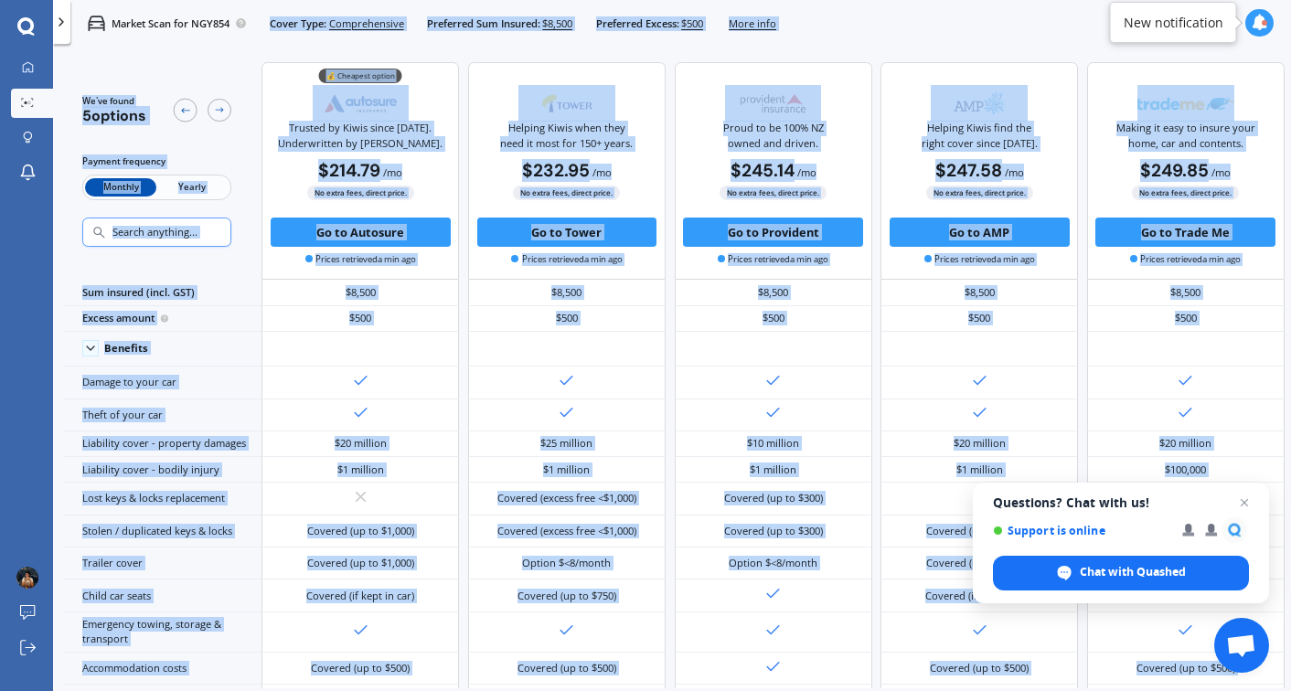
drag, startPoint x: 269, startPoint y: 21, endPoint x: 1287, endPoint y: 678, distance: 1211.3
click at [1287, 678] on div "Market Scan for NGY854 Cover Type: Comprehensive Preferred Sum Insured: $8,500 …" at bounding box center [672, 345] width 1238 height 691
copy div "Cover Type: Comprehensive Preferred Sum Insured: $8,500 Preferred Excess: $500 …"
click at [264, 131] on div "💰 Cheapest option Trusted by Kiwis since 1971. Underwritten by Vero. $214.79 / …" at bounding box center [361, 171] width 198 height 218
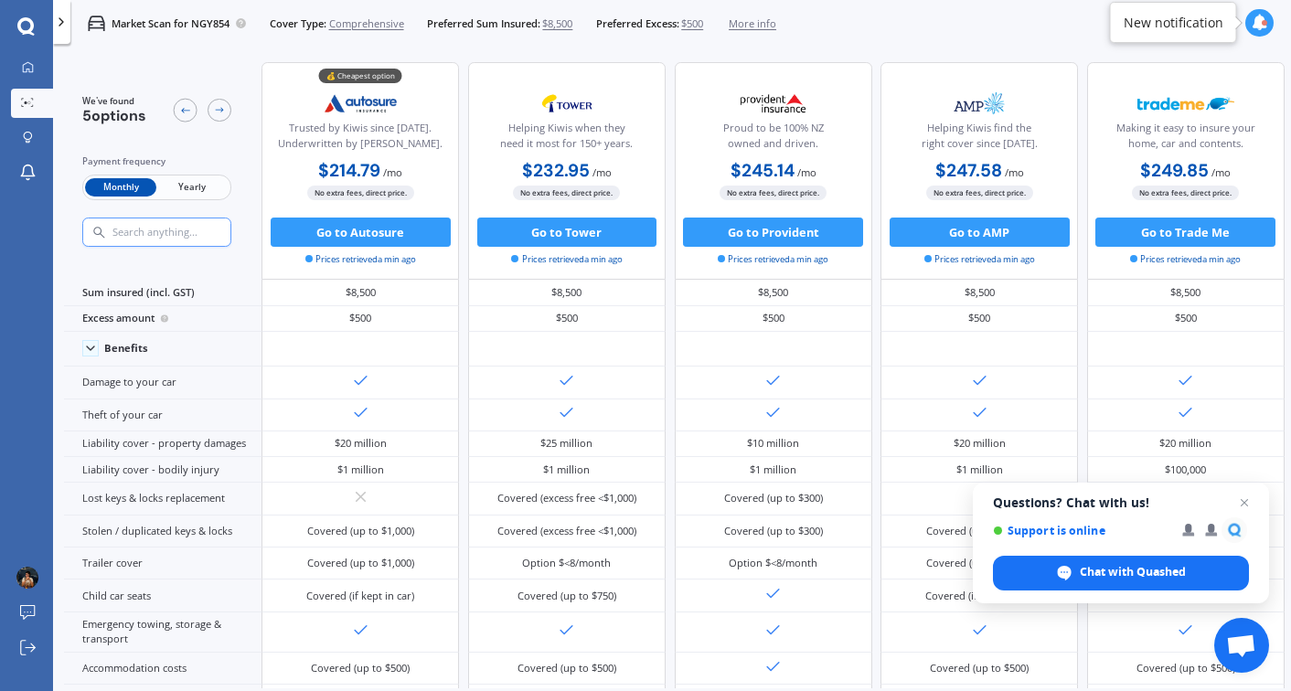
scroll to position [0, 1]
click at [176, 109] on div at bounding box center [186, 111] width 24 height 24
click at [212, 111] on div at bounding box center [220, 111] width 24 height 24
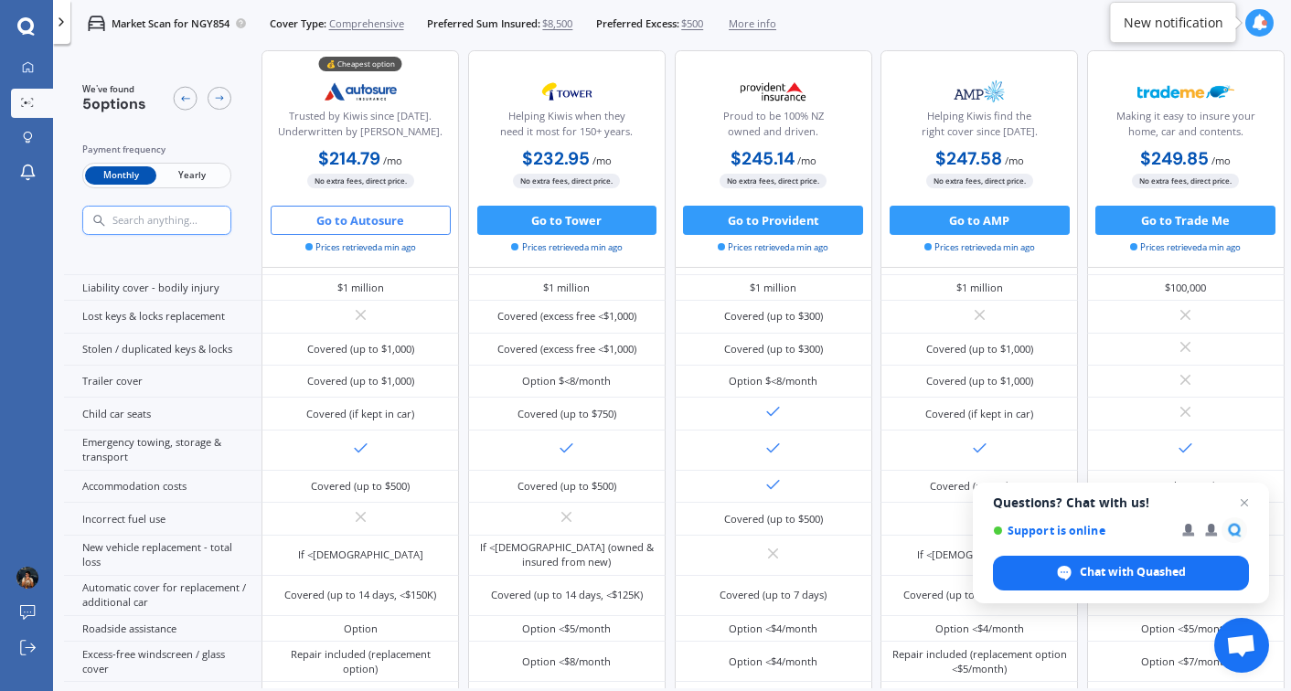
scroll to position [230, 1]
